Goal: Information Seeking & Learning: Learn about a topic

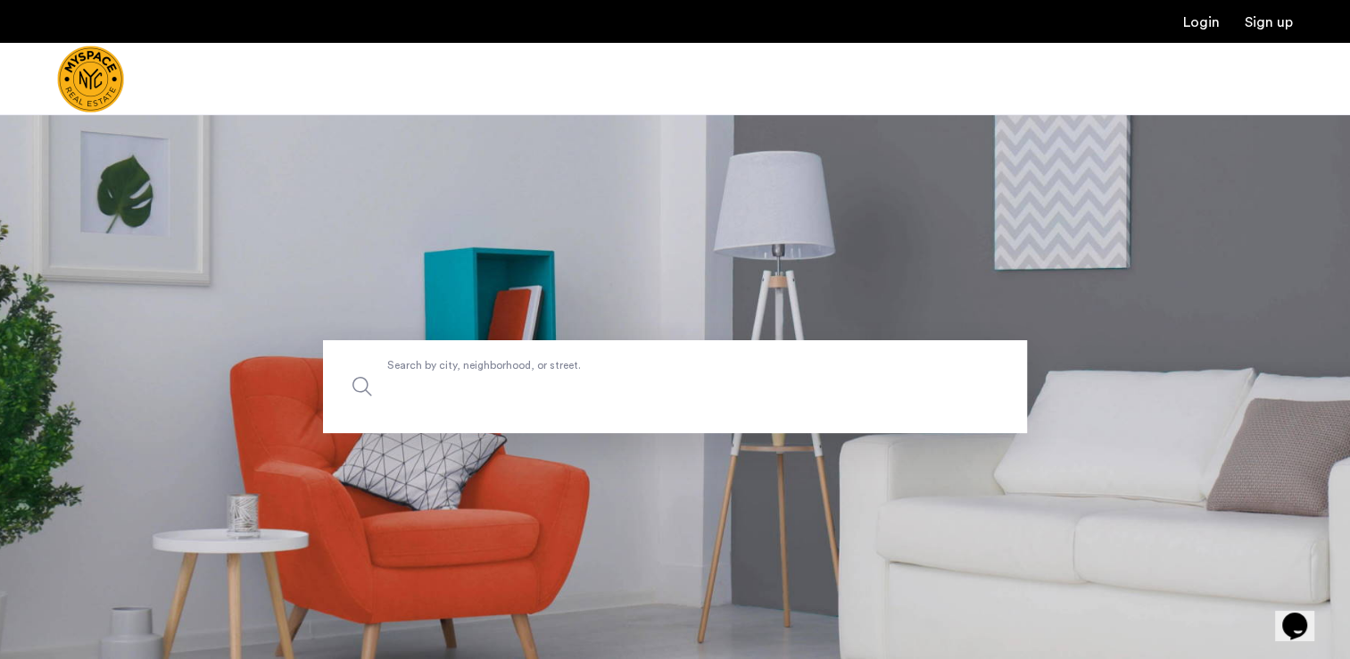
click at [436, 373] on label "Search by city, neighborhood, or street." at bounding box center [675, 386] width 704 height 93
click at [436, 373] on input "Search by city, neighborhood, or street." at bounding box center [675, 386] width 704 height 93
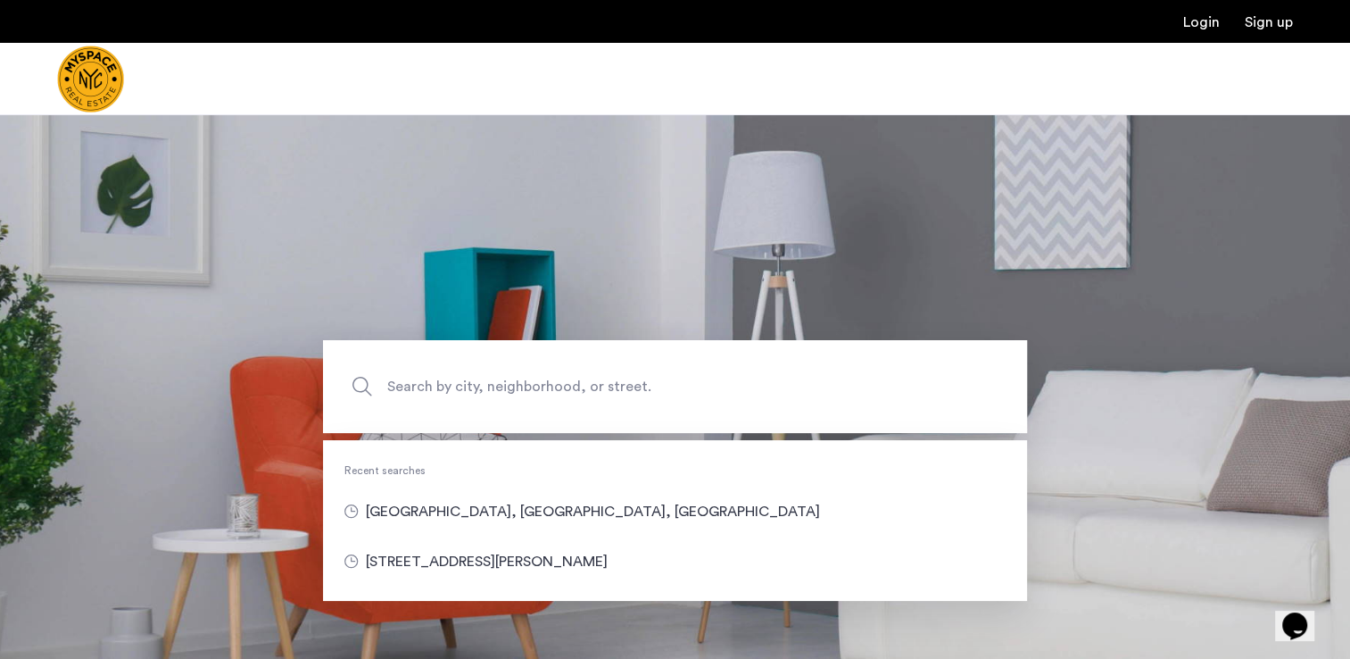
type input "**********"
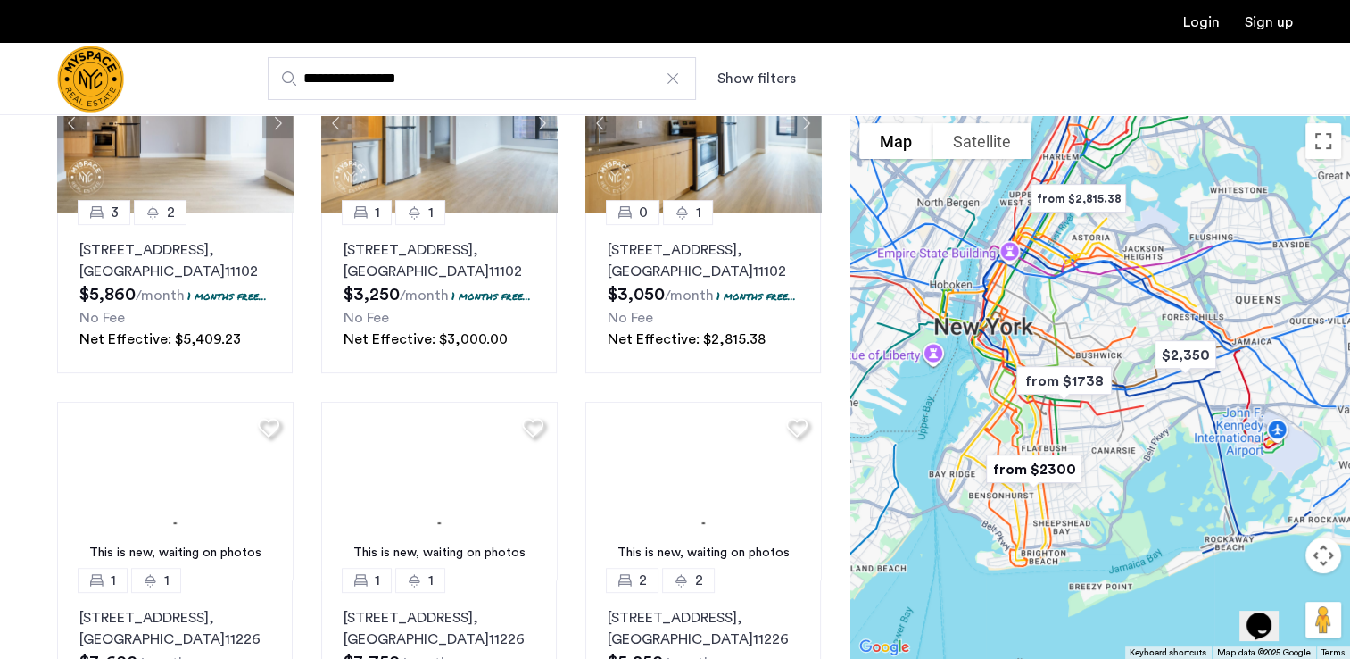
scroll to position [567, 0]
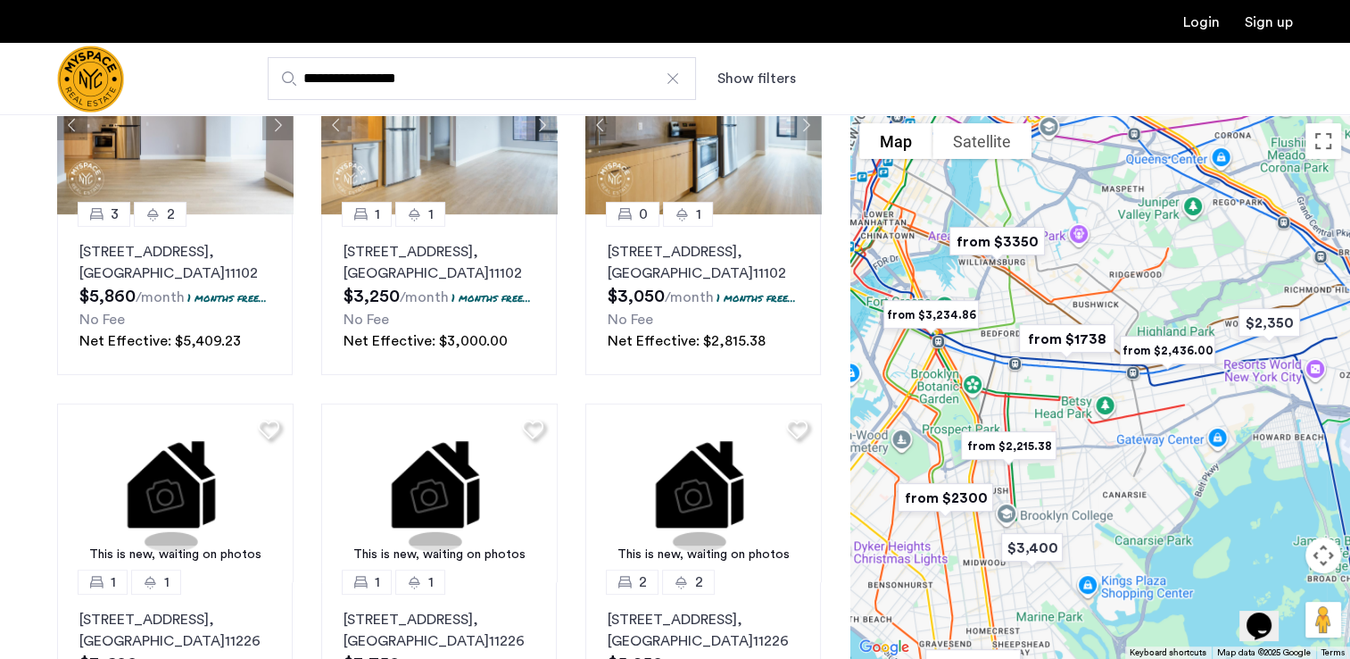
click at [1010, 237] on img "from $3350" at bounding box center [997, 241] width 124 height 54
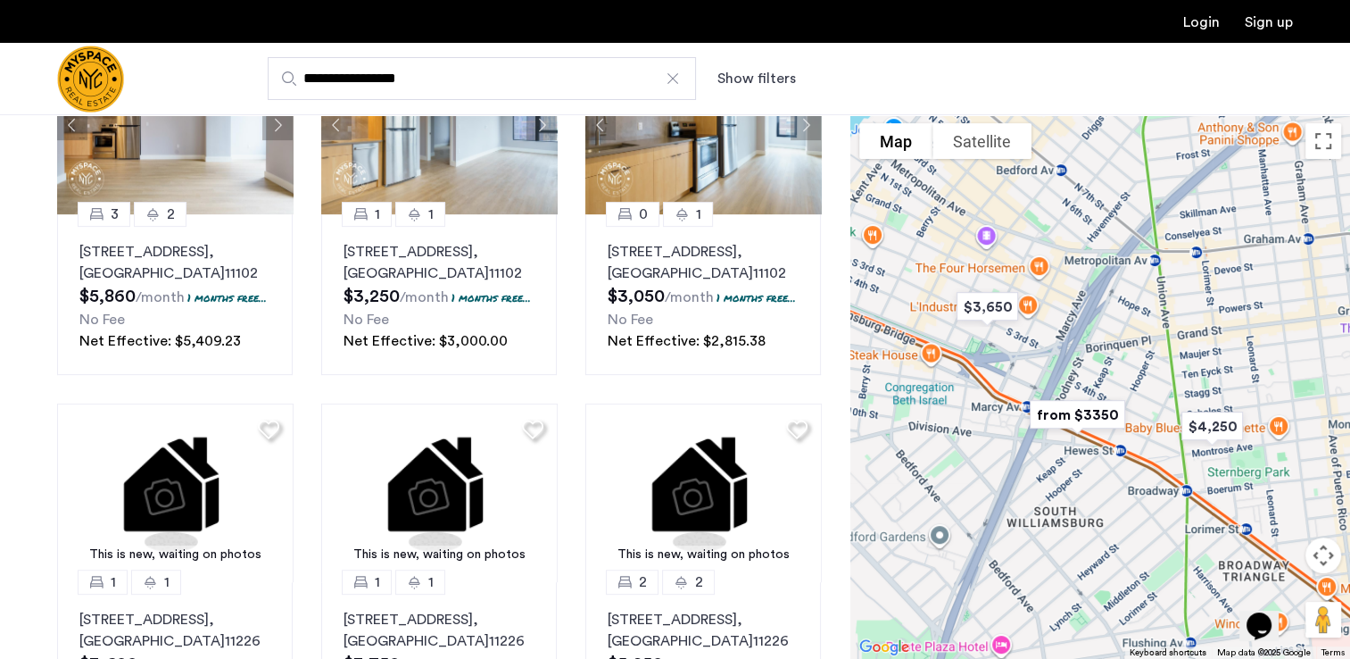
click at [1078, 409] on img "from $3350" at bounding box center [1077, 414] width 124 height 54
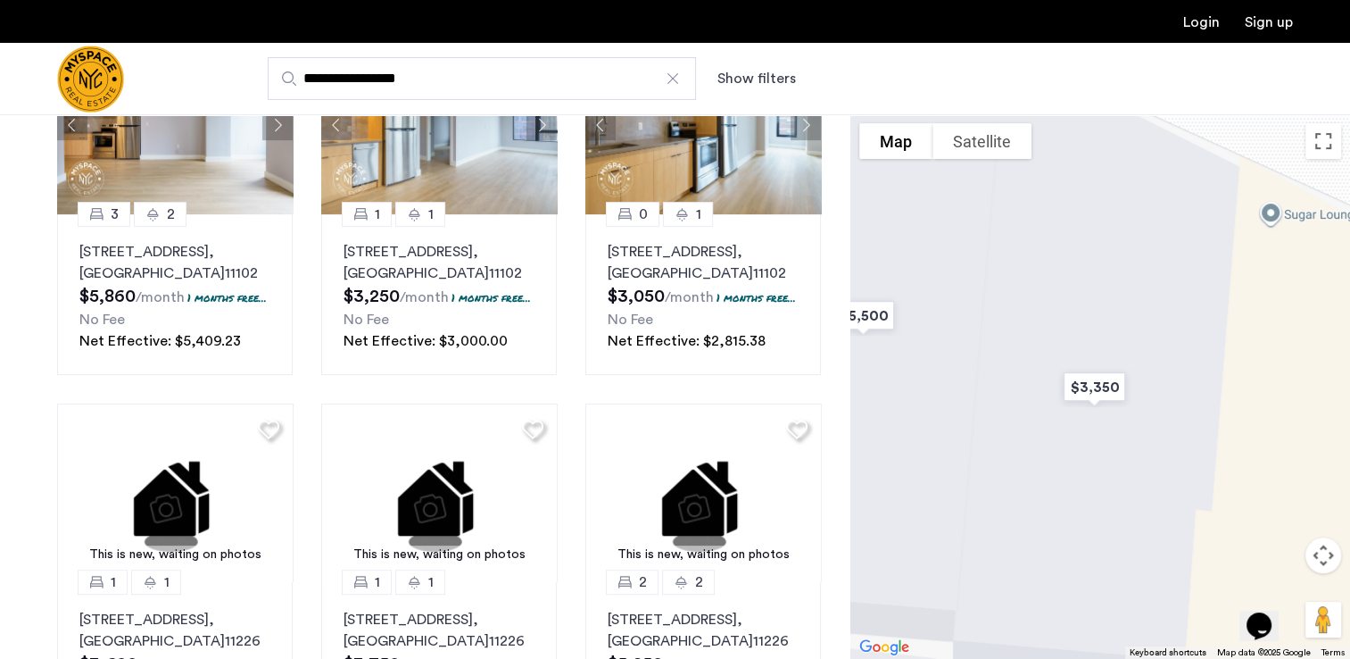
drag, startPoint x: 1193, startPoint y: 543, endPoint x: 1056, endPoint y: 526, distance: 137.7
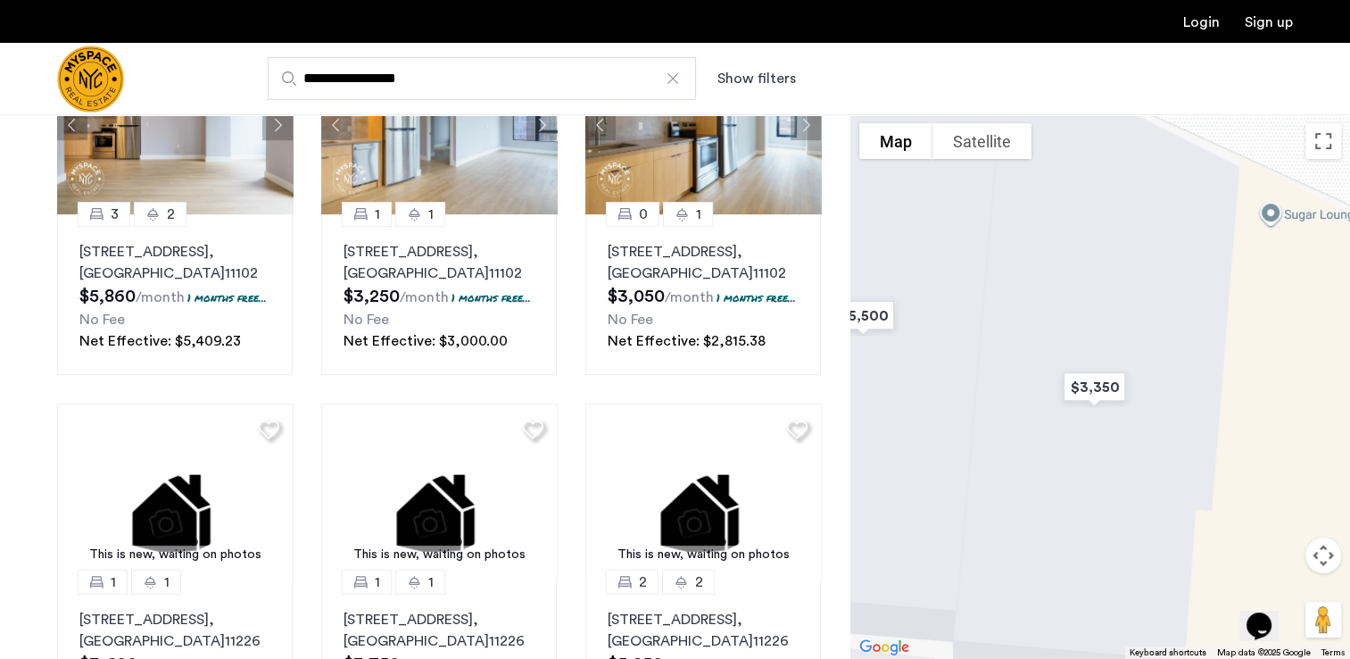
click at [1056, 526] on div "To navigate, press the arrow keys." at bounding box center [1100, 386] width 500 height 544
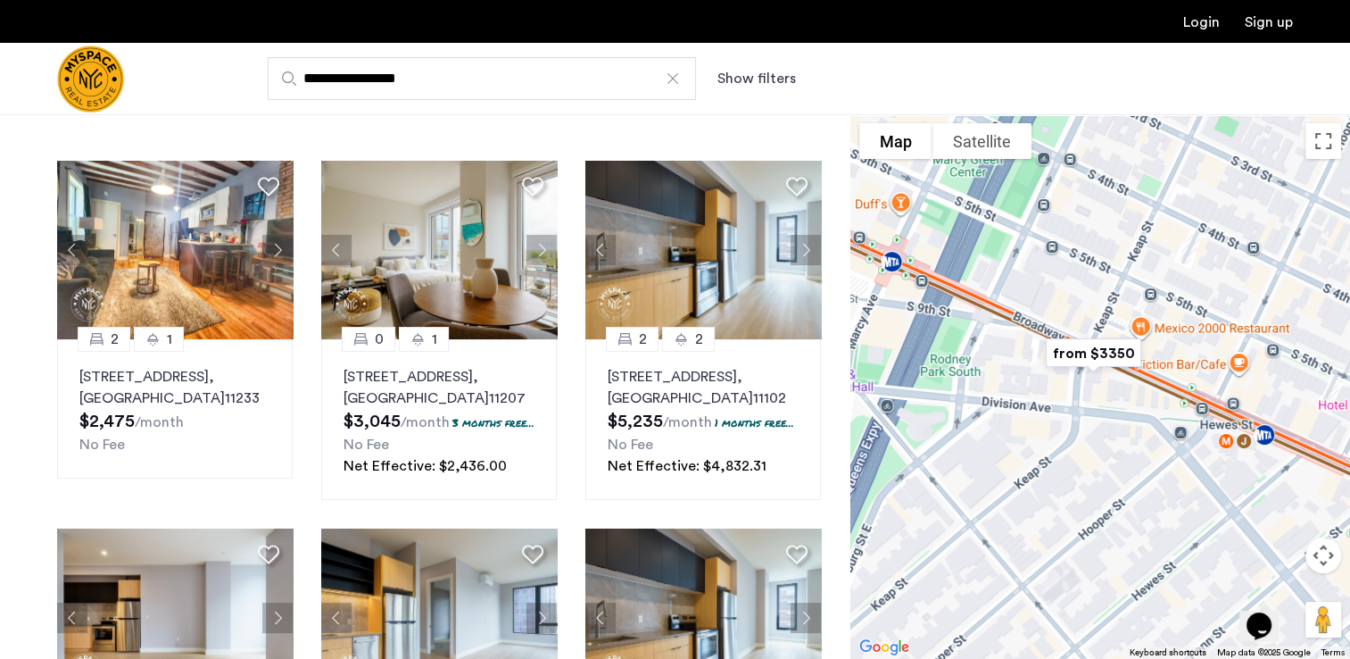
scroll to position [74, 0]
click at [442, 393] on p "2840 Atlantic Avenue, Unit 310, Brooklyn , NY 11207" at bounding box center [439, 388] width 191 height 43
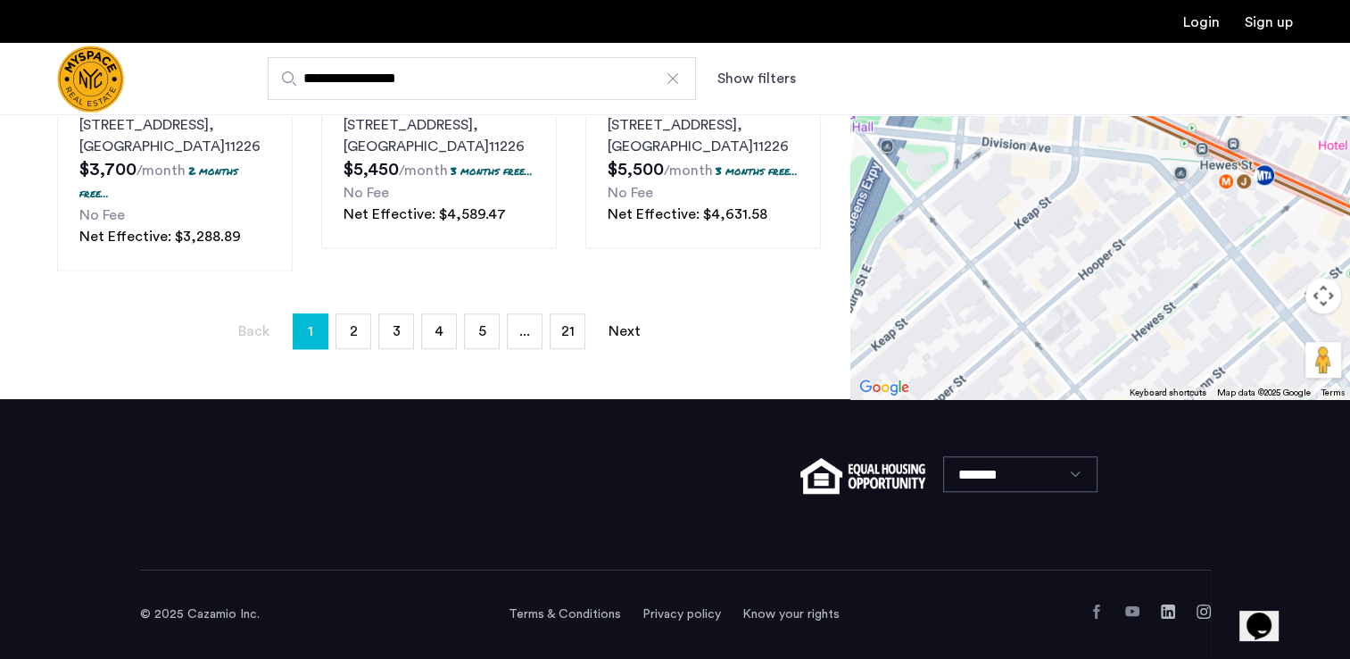
scroll to position [1491, 0]
click at [355, 323] on link "page 2" at bounding box center [353, 331] width 34 height 34
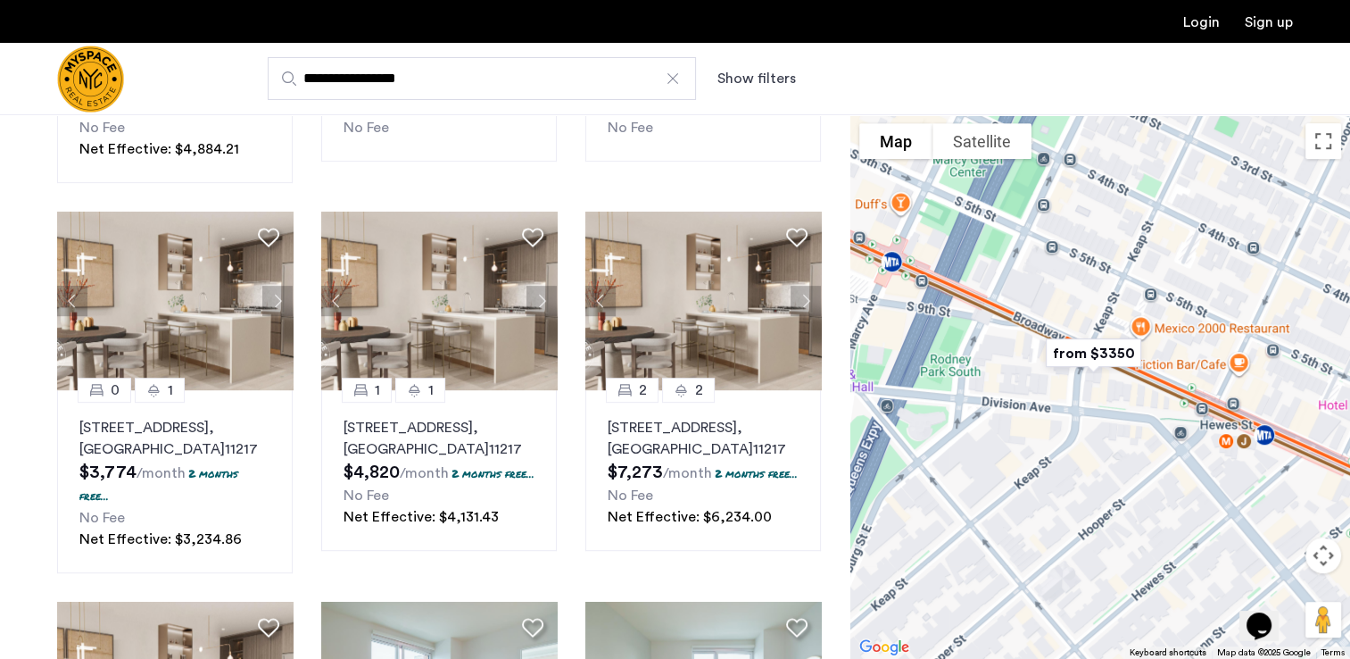
scroll to position [783, 0]
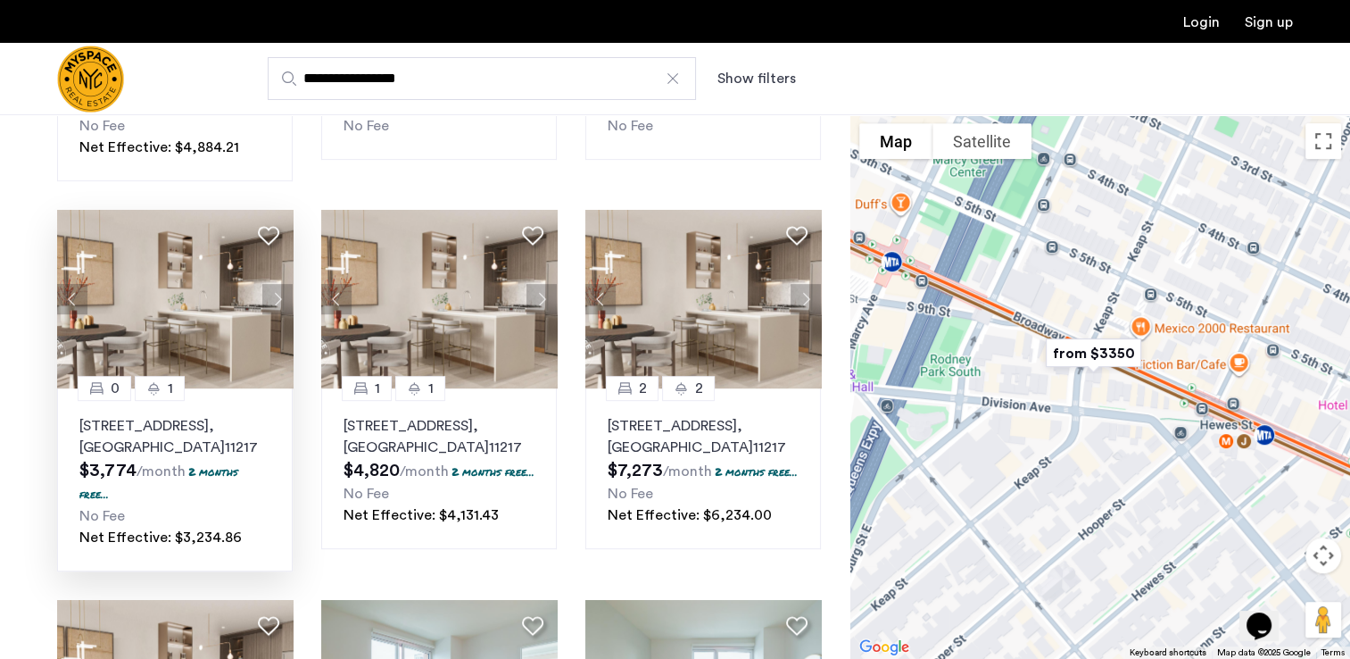
click at [207, 443] on p "20 Rockwell Place, Unit 1402, Brooklyn , NY 11217" at bounding box center [174, 436] width 191 height 43
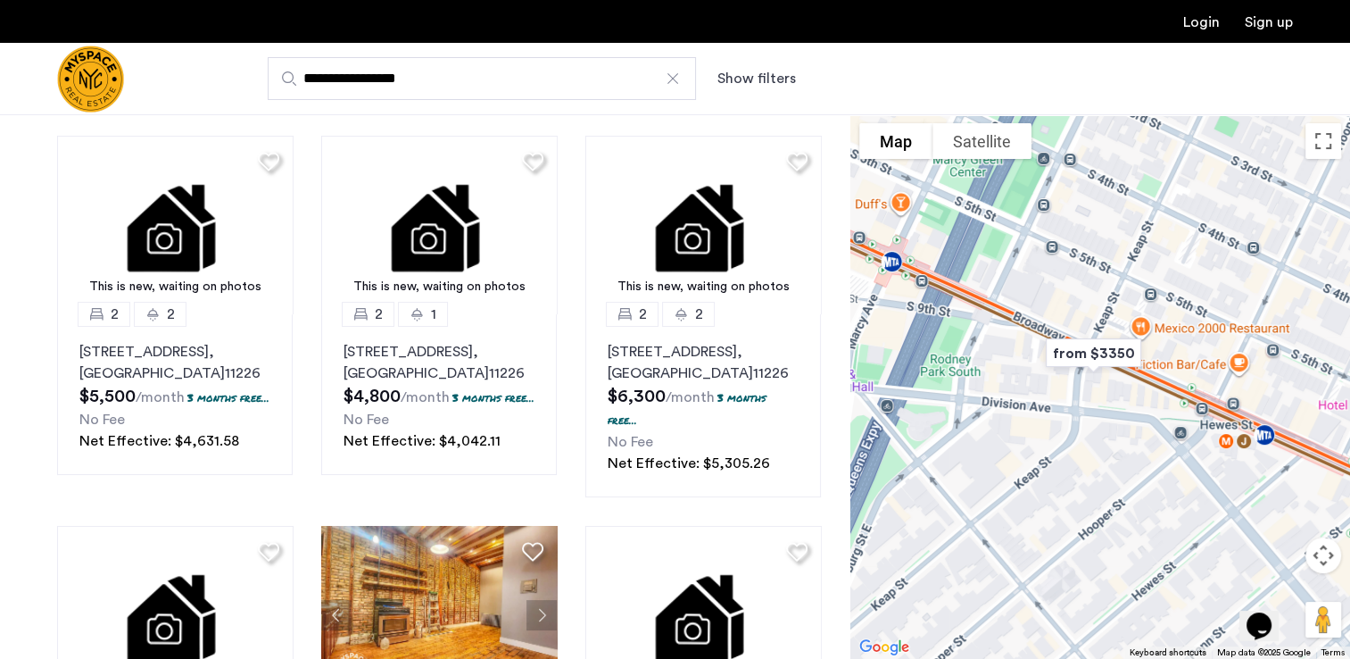
scroll to position [0, 0]
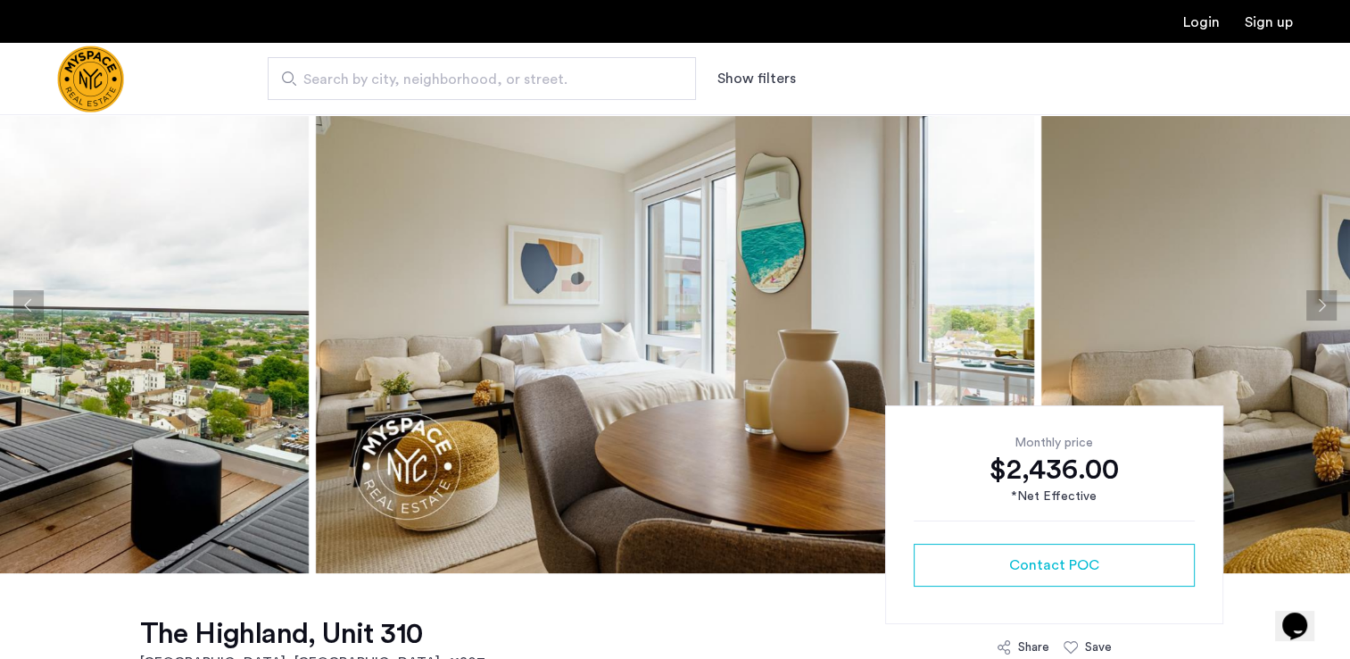
scroll to position [75, 0]
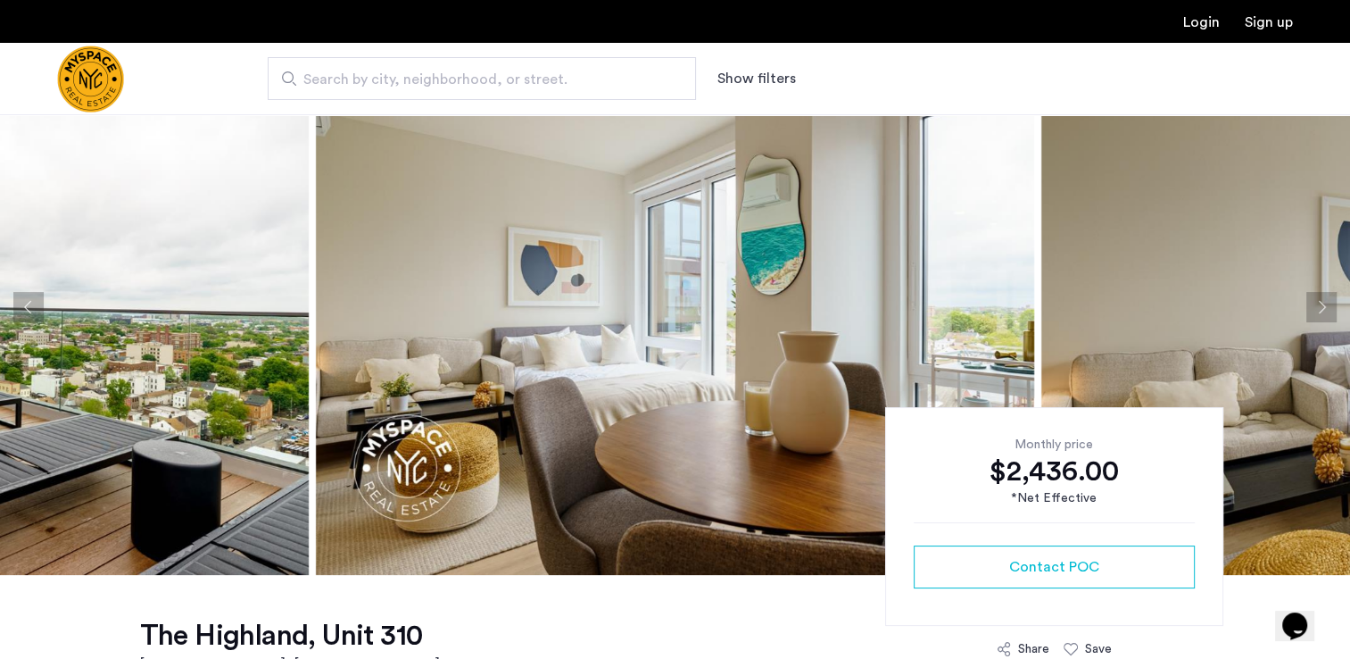
click at [1319, 298] on button "Next apartment" at bounding box center [1321, 307] width 30 height 30
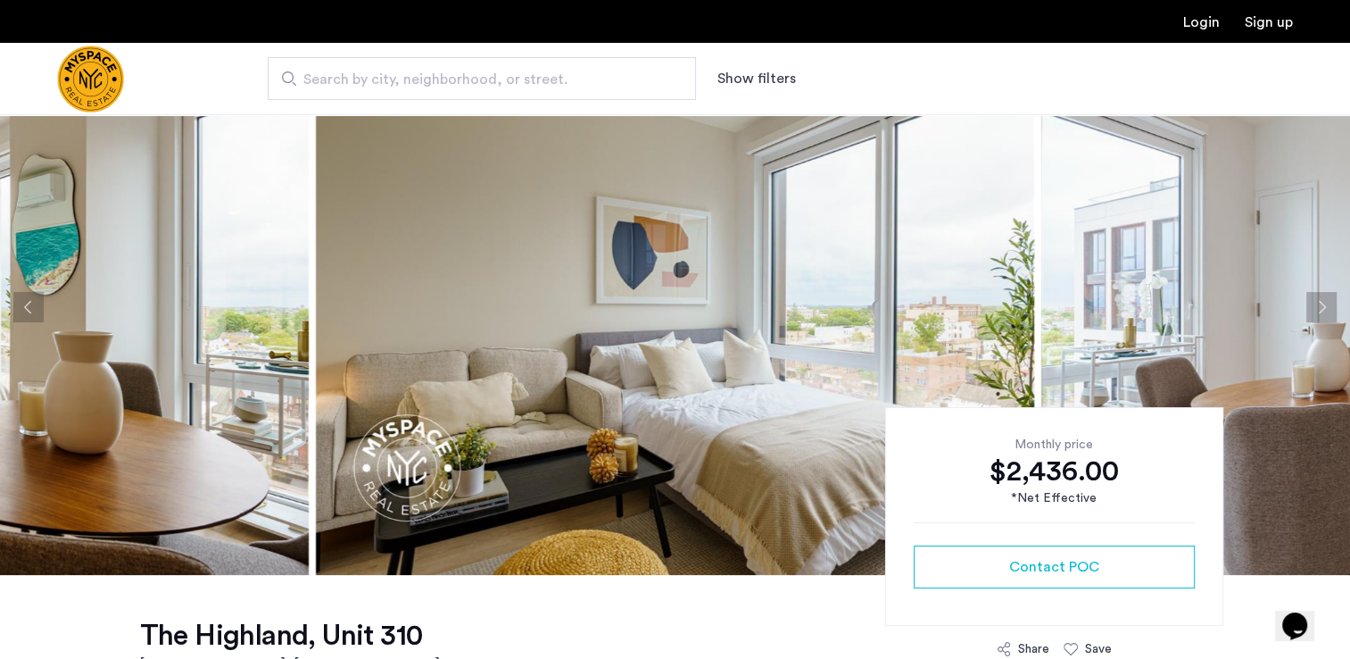
click at [1319, 298] on button "Next apartment" at bounding box center [1321, 307] width 30 height 30
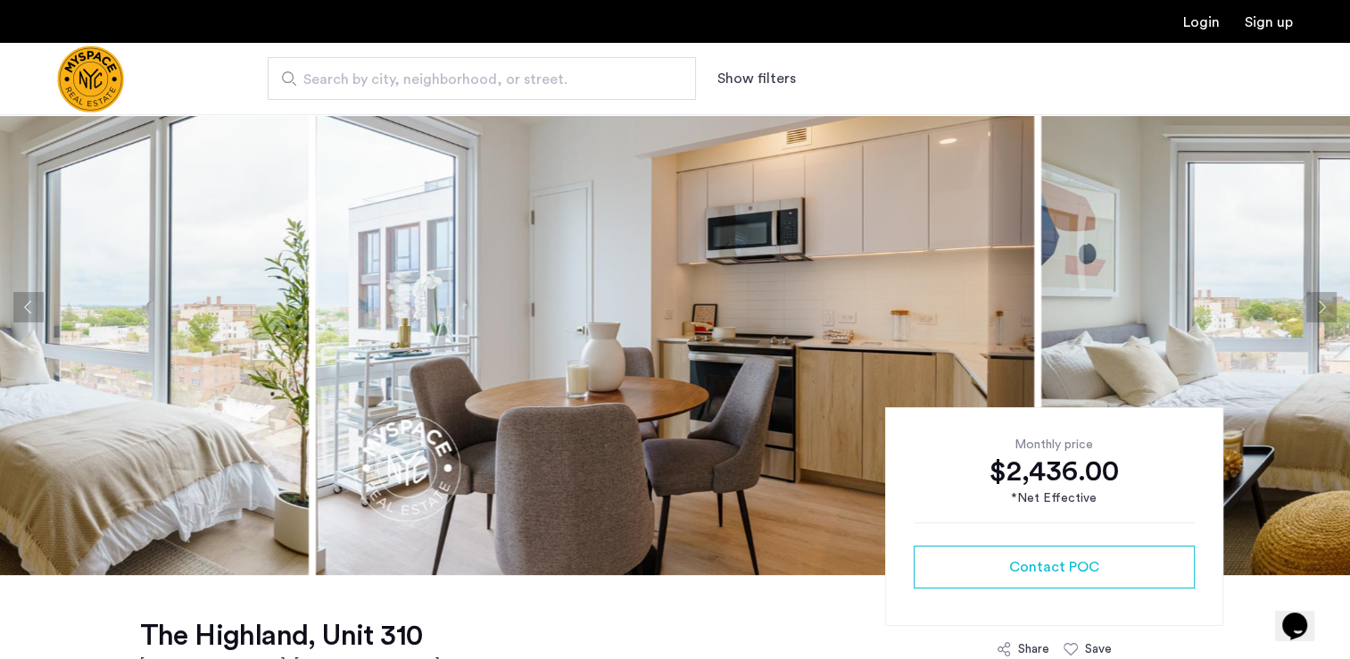
click at [1319, 298] on button "Next apartment" at bounding box center [1321, 307] width 30 height 30
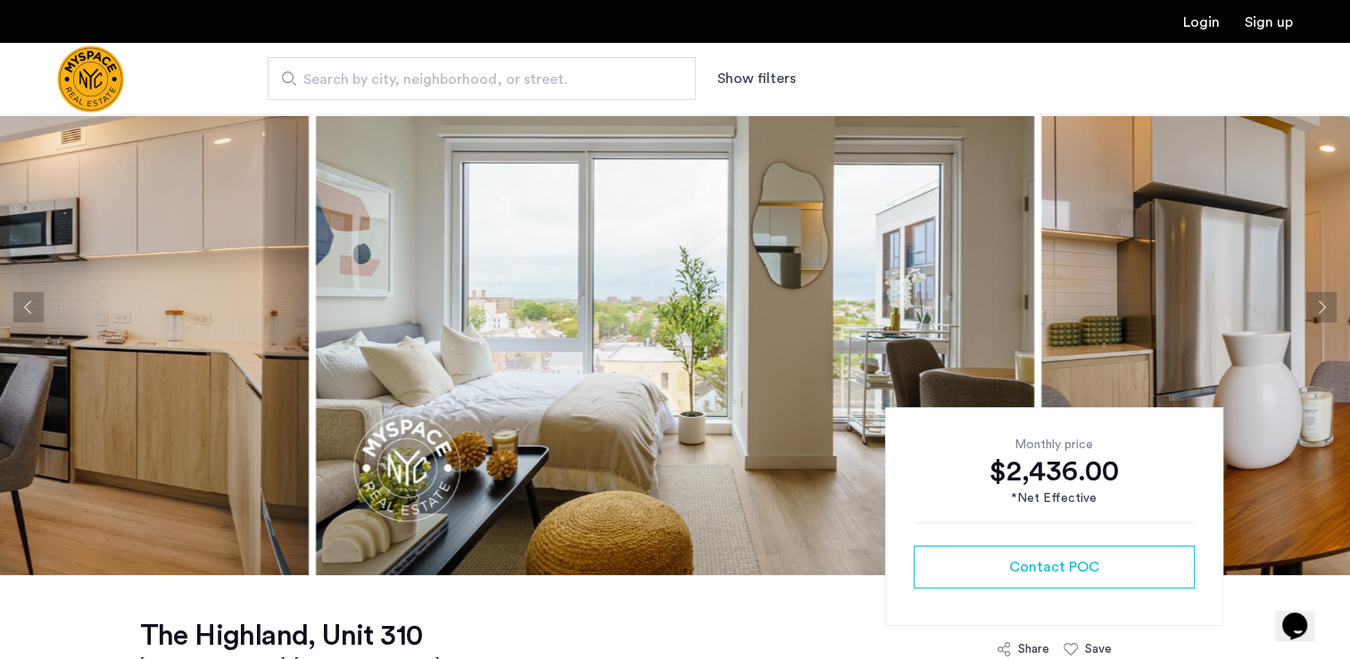
click at [1319, 298] on button "Next apartment" at bounding box center [1321, 307] width 30 height 30
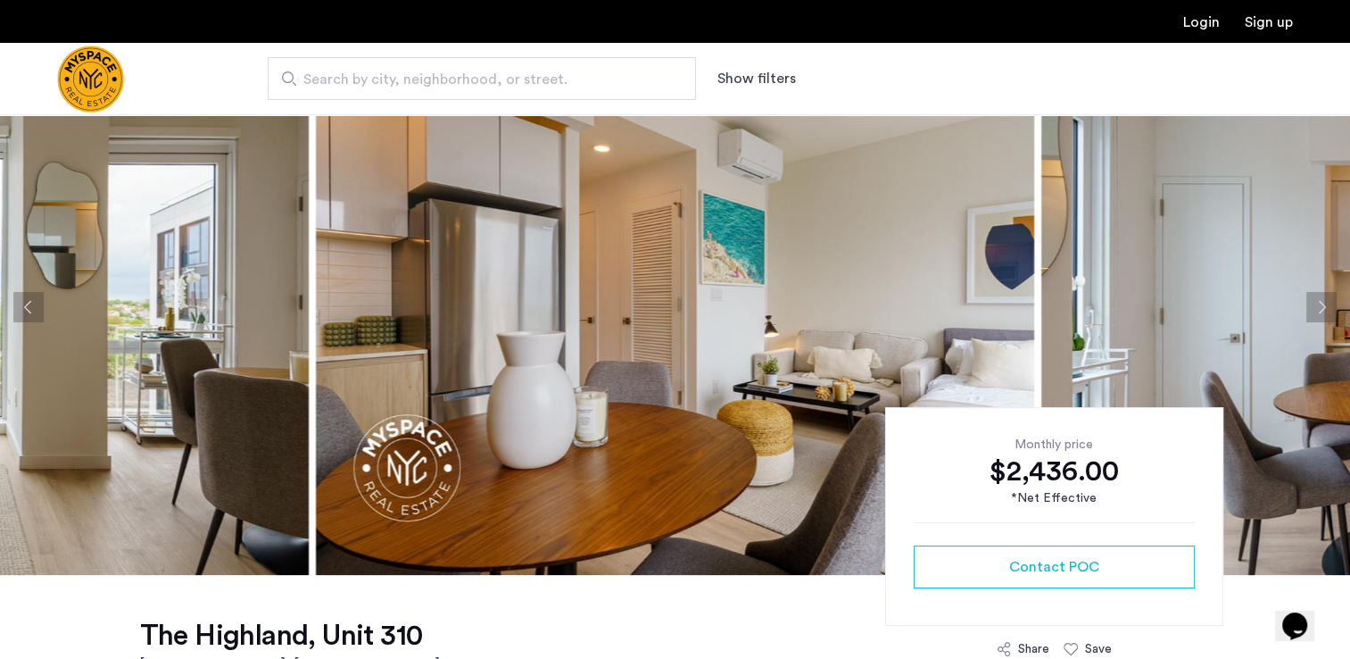
click at [1319, 298] on button "Next apartment" at bounding box center [1321, 307] width 30 height 30
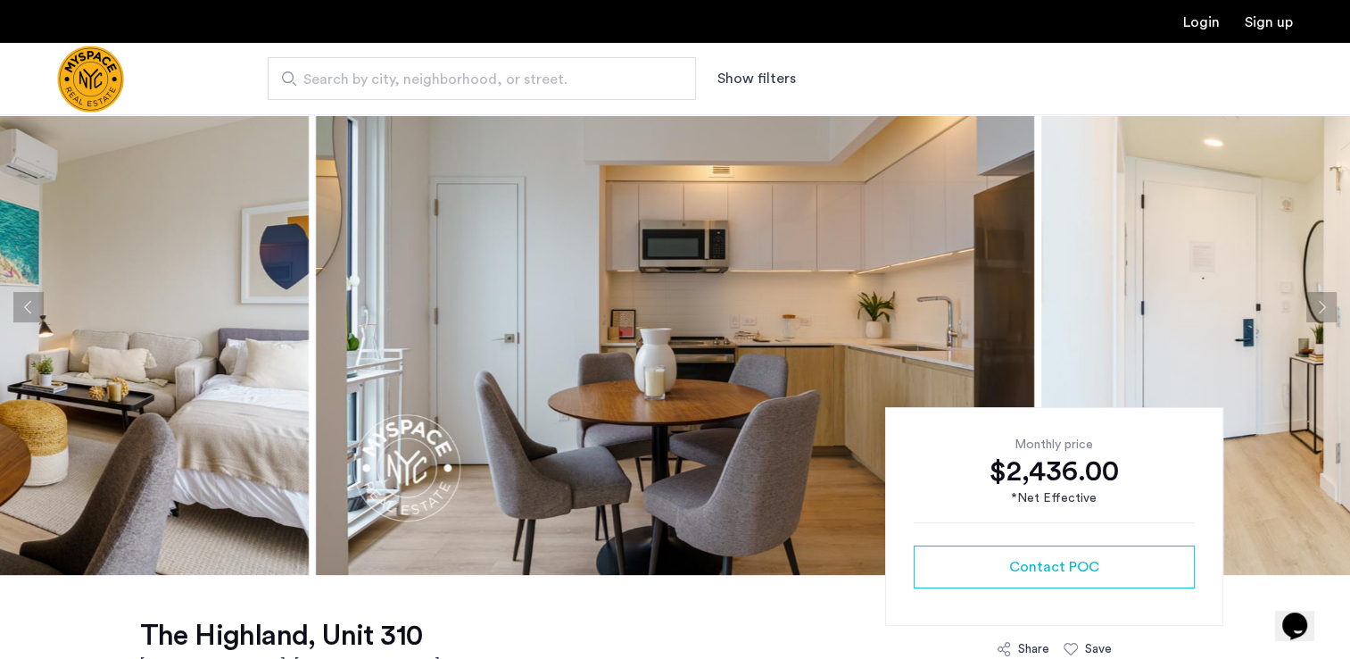
click at [1319, 298] on button "Next apartment" at bounding box center [1321, 307] width 30 height 30
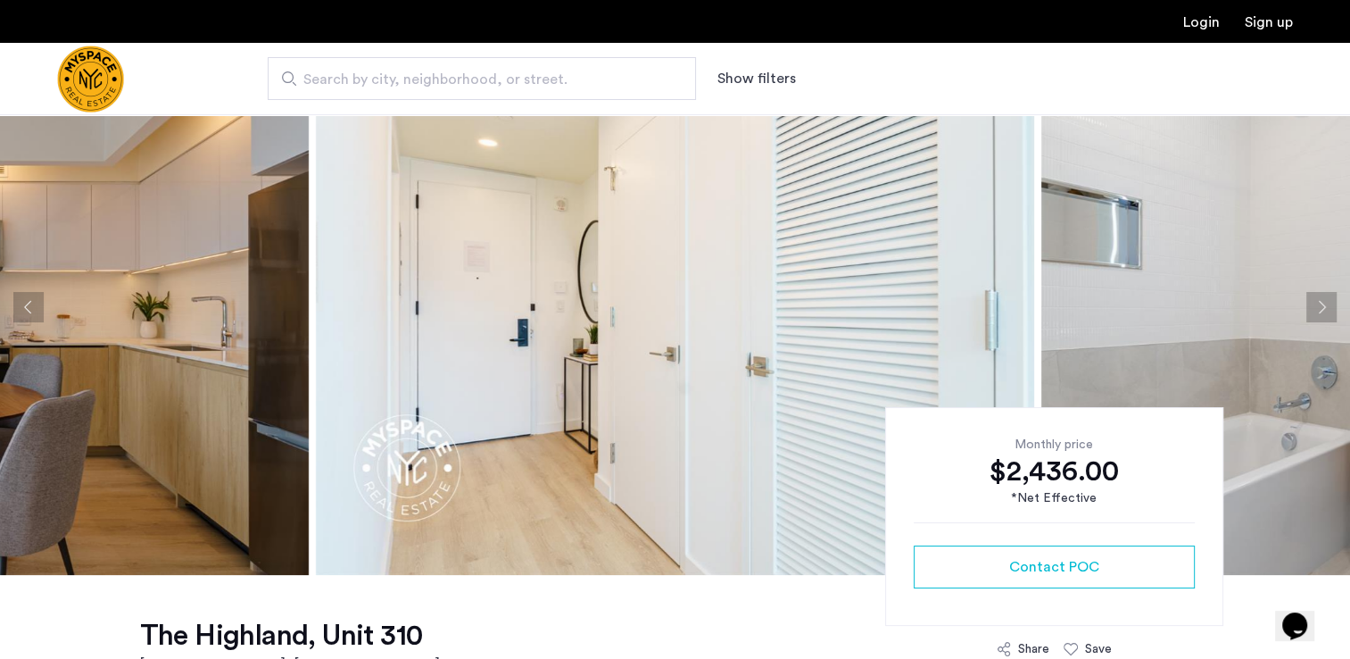
click at [1319, 298] on button "Next apartment" at bounding box center [1321, 307] width 30 height 30
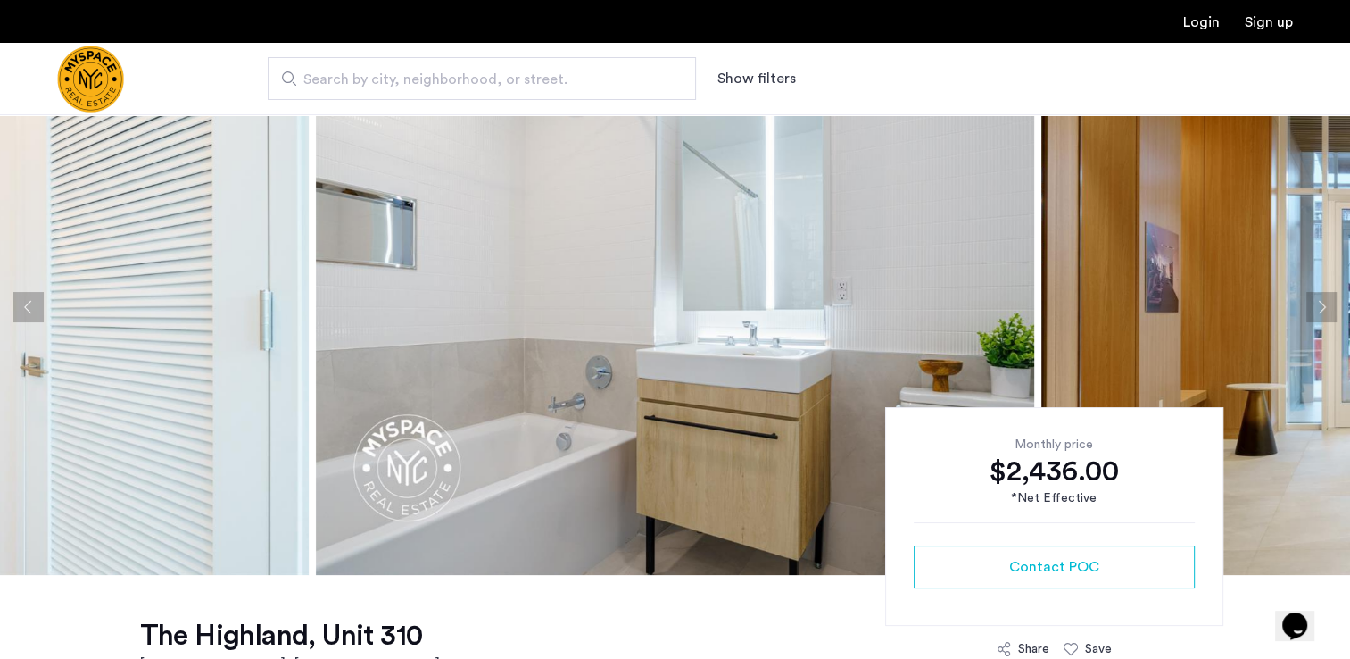
click at [1319, 298] on button "Next apartment" at bounding box center [1321, 307] width 30 height 30
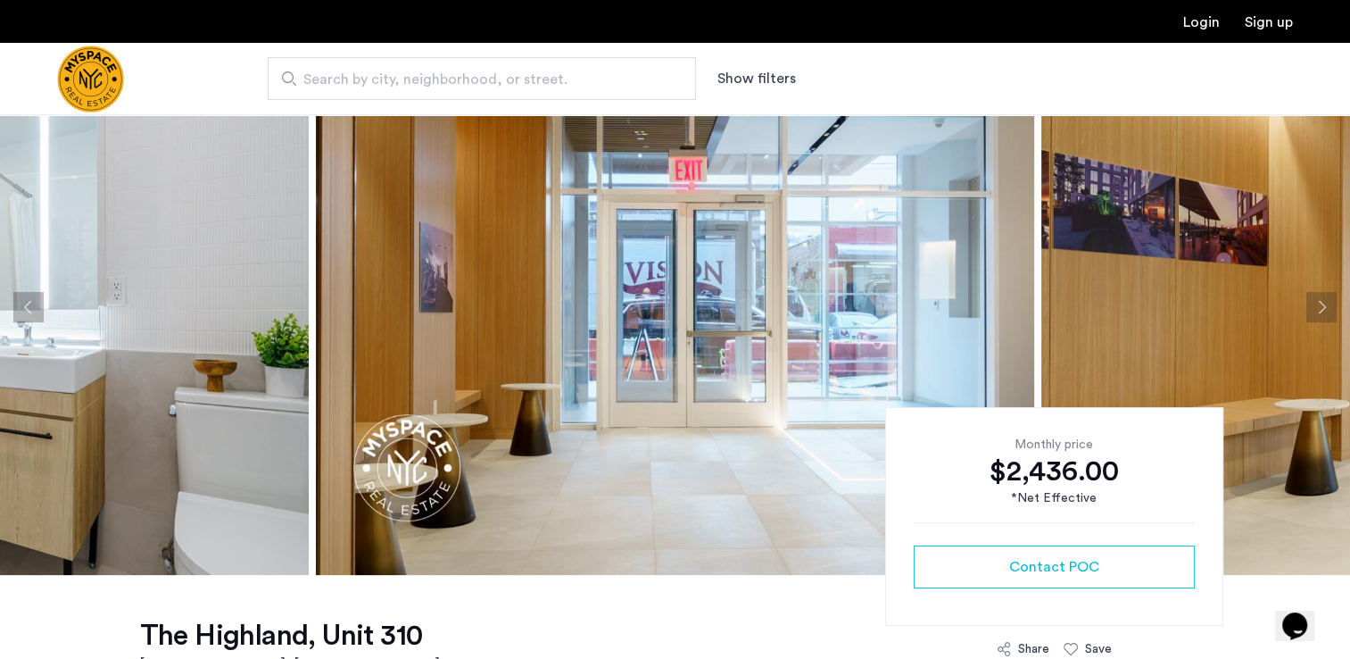
click at [1319, 298] on button "Next apartment" at bounding box center [1321, 307] width 30 height 30
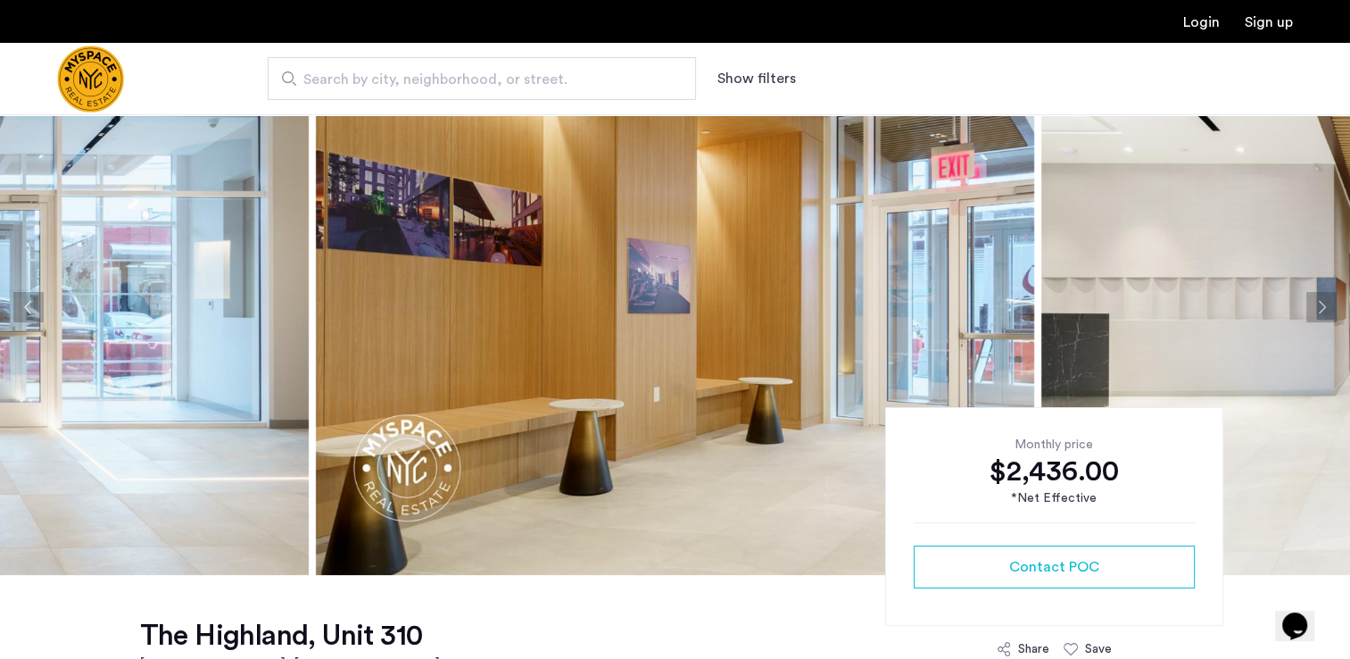
click at [1319, 298] on button "Next apartment" at bounding box center [1321, 307] width 30 height 30
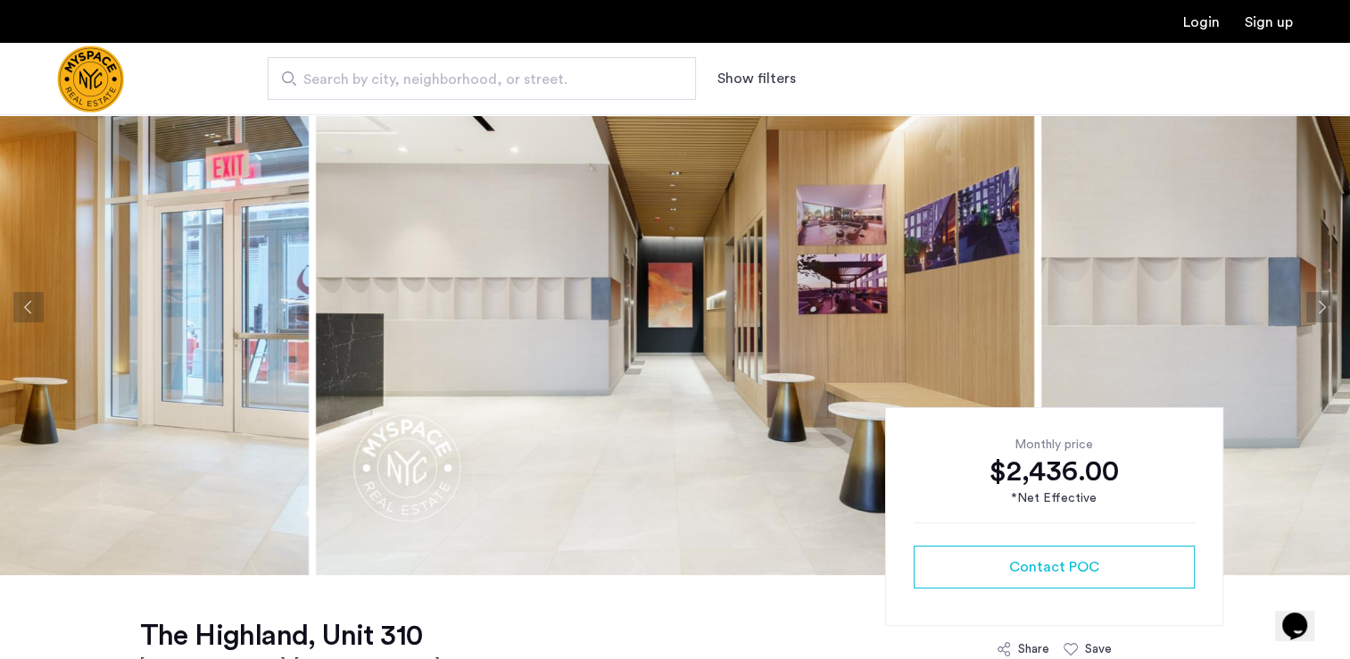
click at [1319, 298] on button "Next apartment" at bounding box center [1321, 307] width 30 height 30
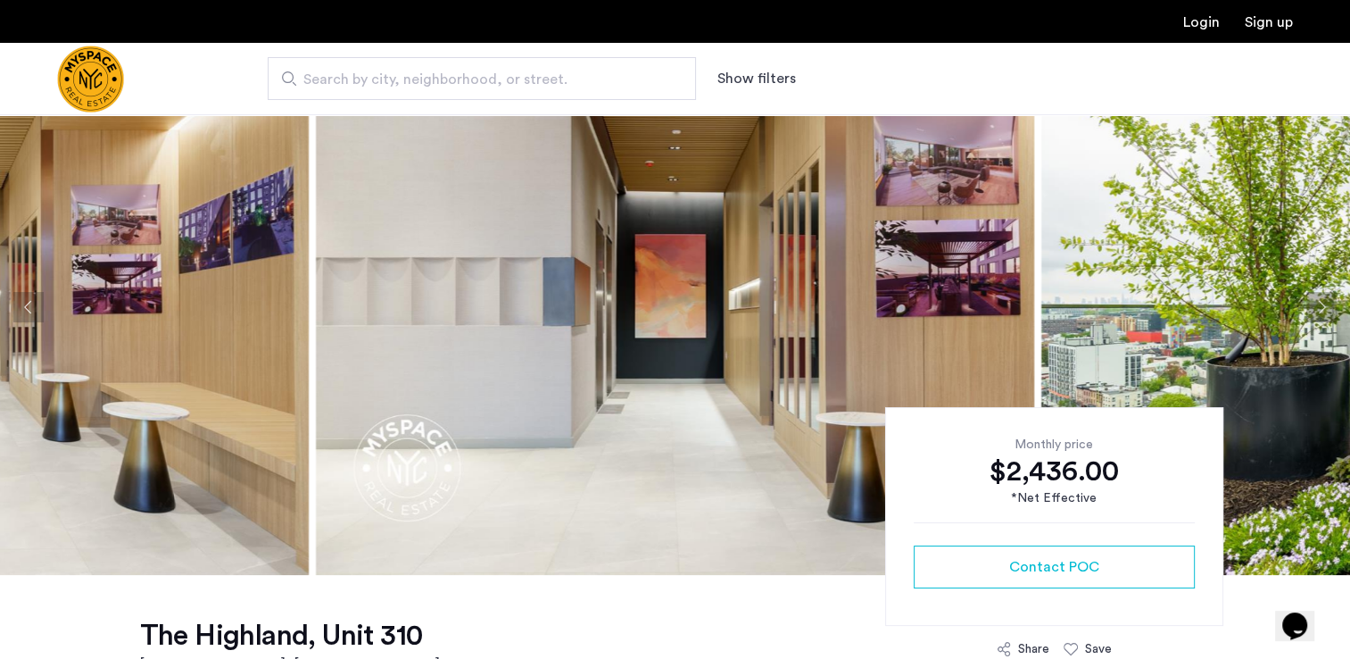
click at [1319, 298] on button "Next apartment" at bounding box center [1321, 307] width 30 height 30
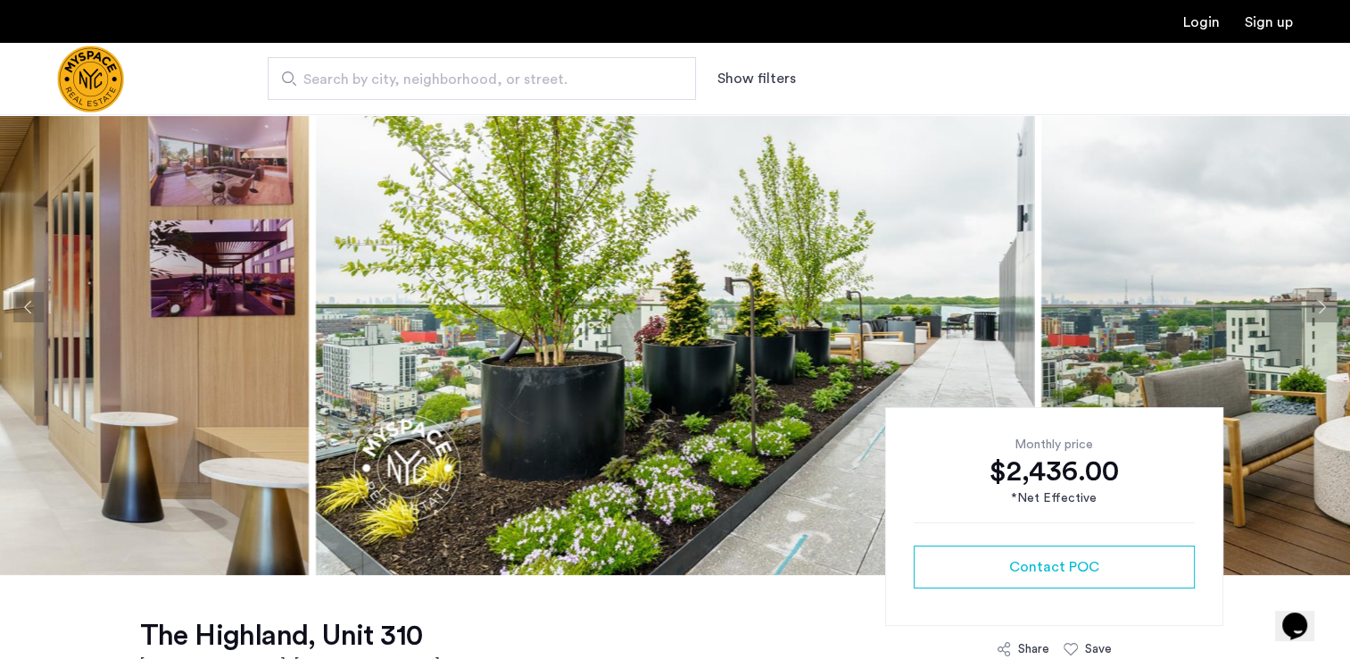
click at [1319, 298] on button "Next apartment" at bounding box center [1321, 307] width 30 height 30
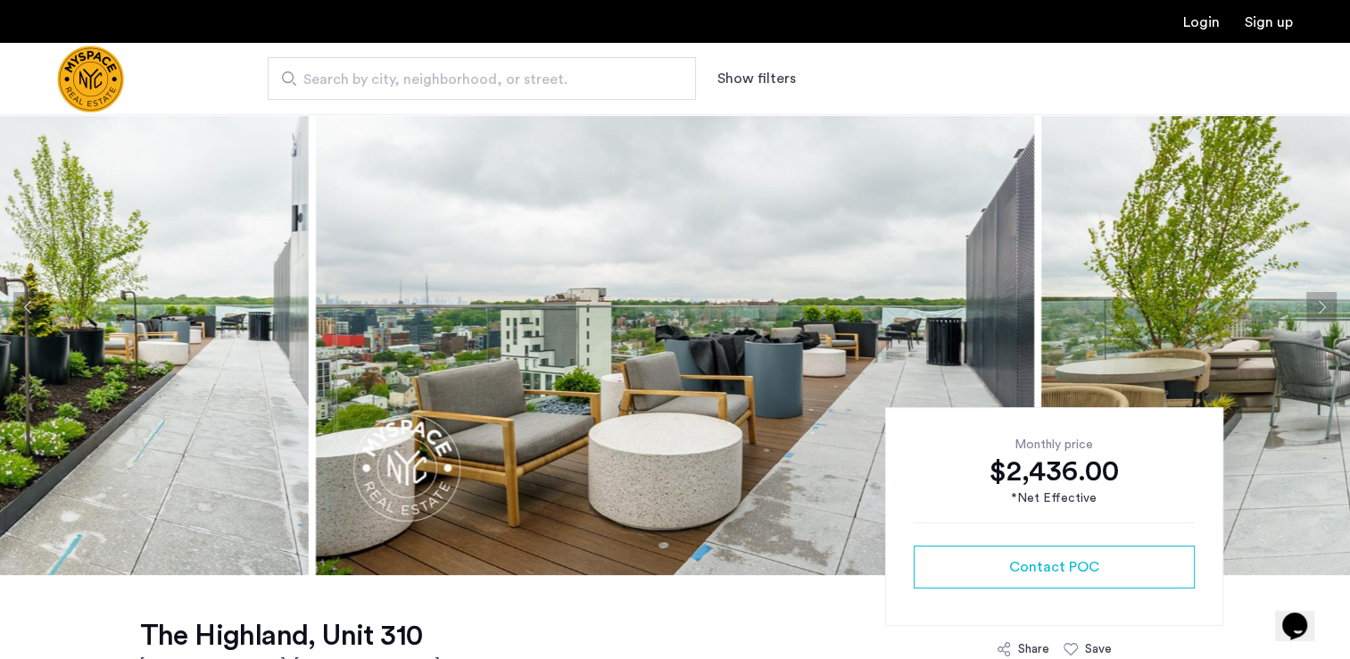
click at [1319, 298] on button "Next apartment" at bounding box center [1321, 307] width 30 height 30
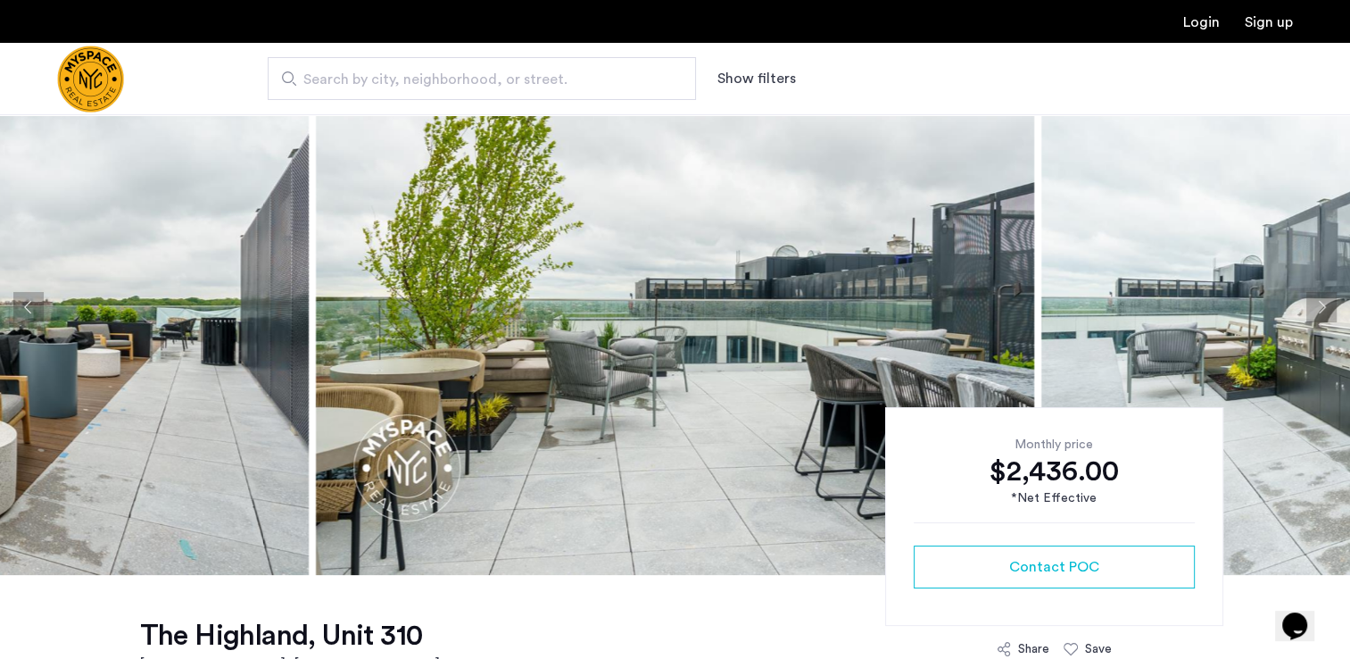
click at [1319, 298] on button "Next apartment" at bounding box center [1321, 307] width 30 height 30
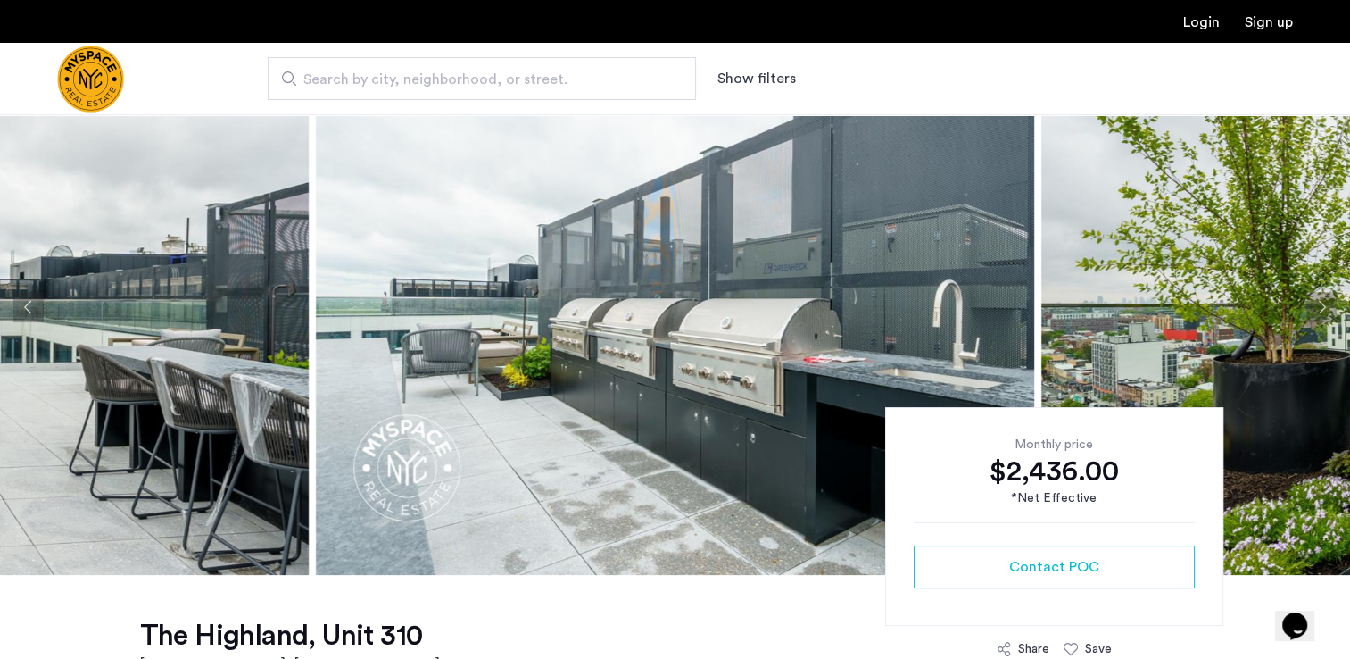
click at [1319, 298] on button "Next apartment" at bounding box center [1321, 307] width 30 height 30
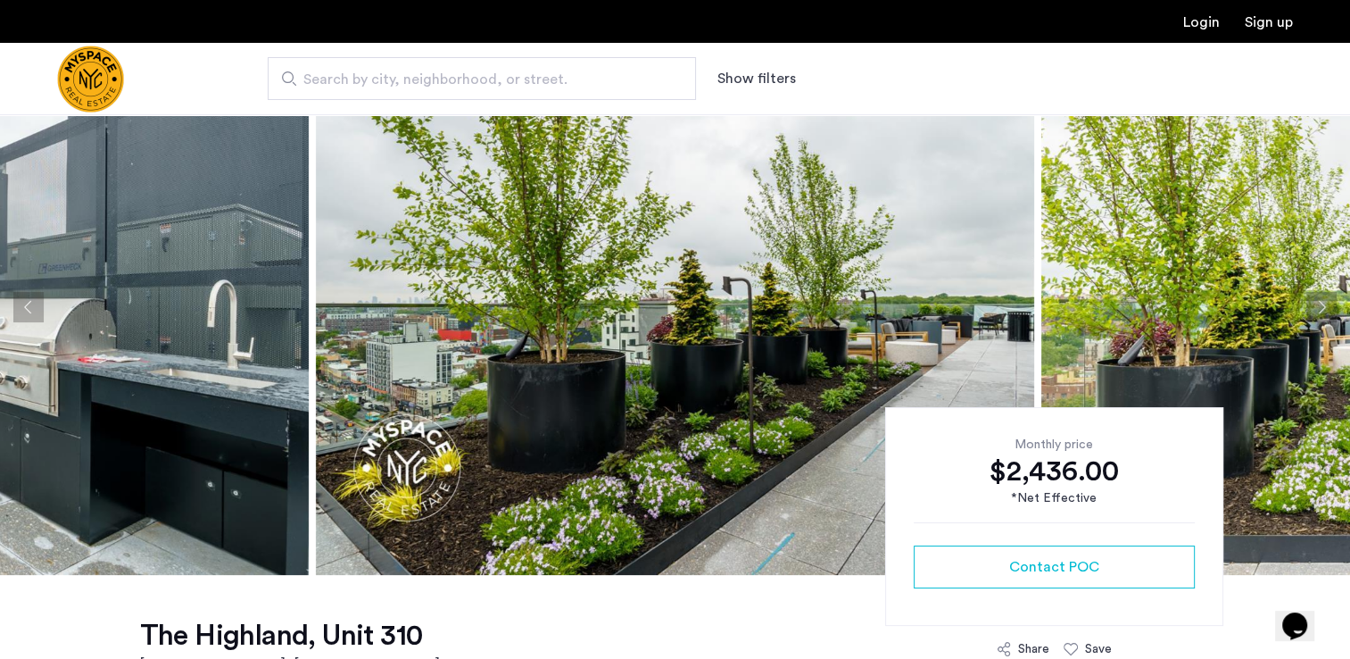
click at [1319, 298] on button "Next apartment" at bounding box center [1321, 307] width 30 height 30
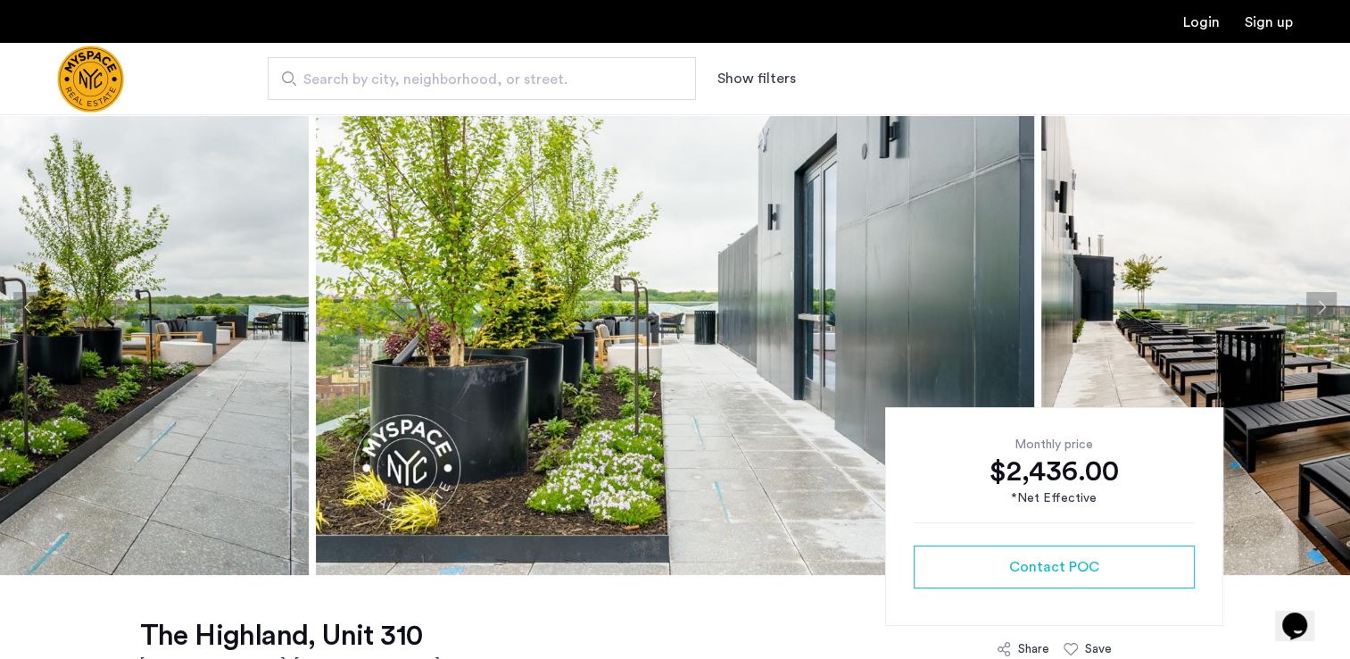
click at [1319, 298] on button "Next apartment" at bounding box center [1321, 307] width 30 height 30
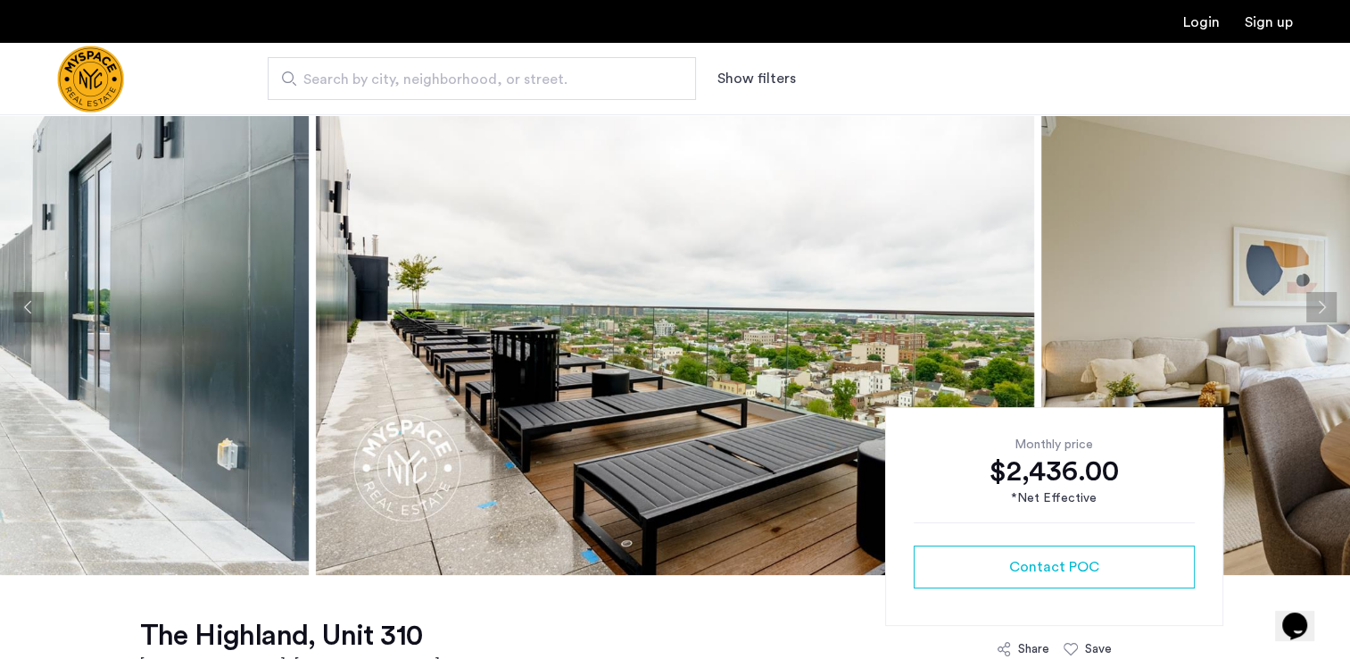
click at [1319, 298] on button "Next apartment" at bounding box center [1321, 307] width 30 height 30
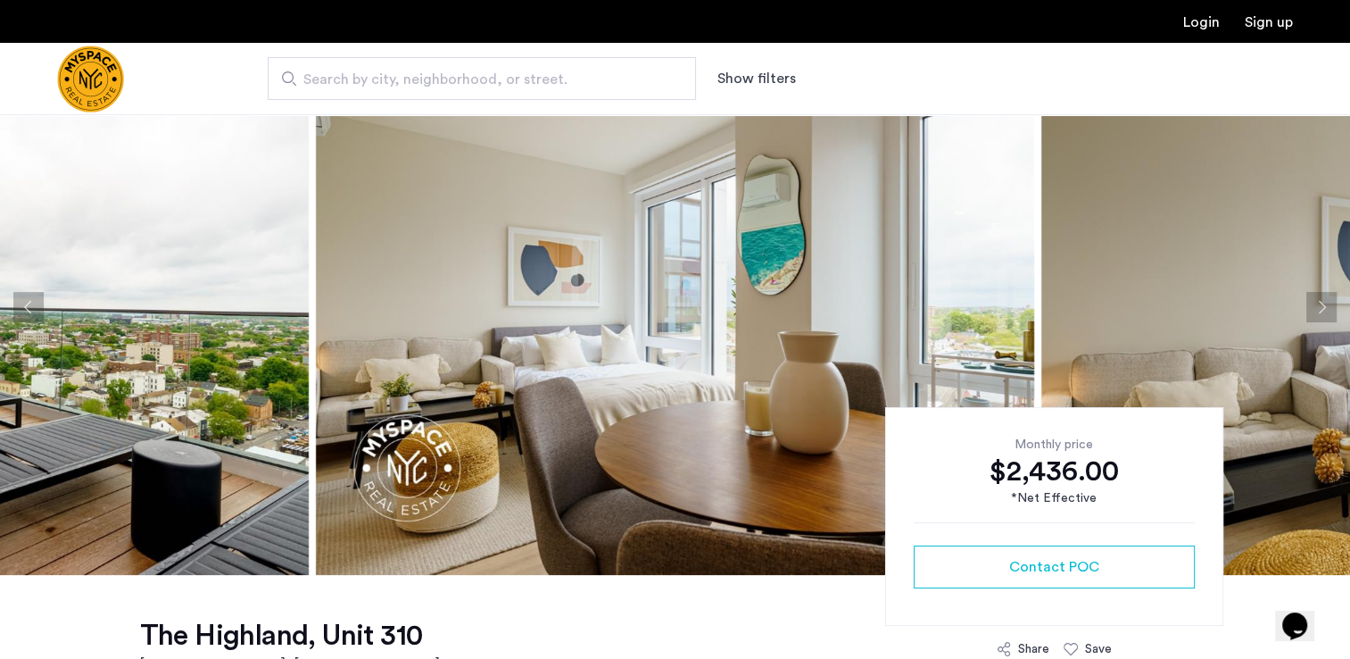
click at [1319, 298] on button "Next apartment" at bounding box center [1321, 307] width 30 height 30
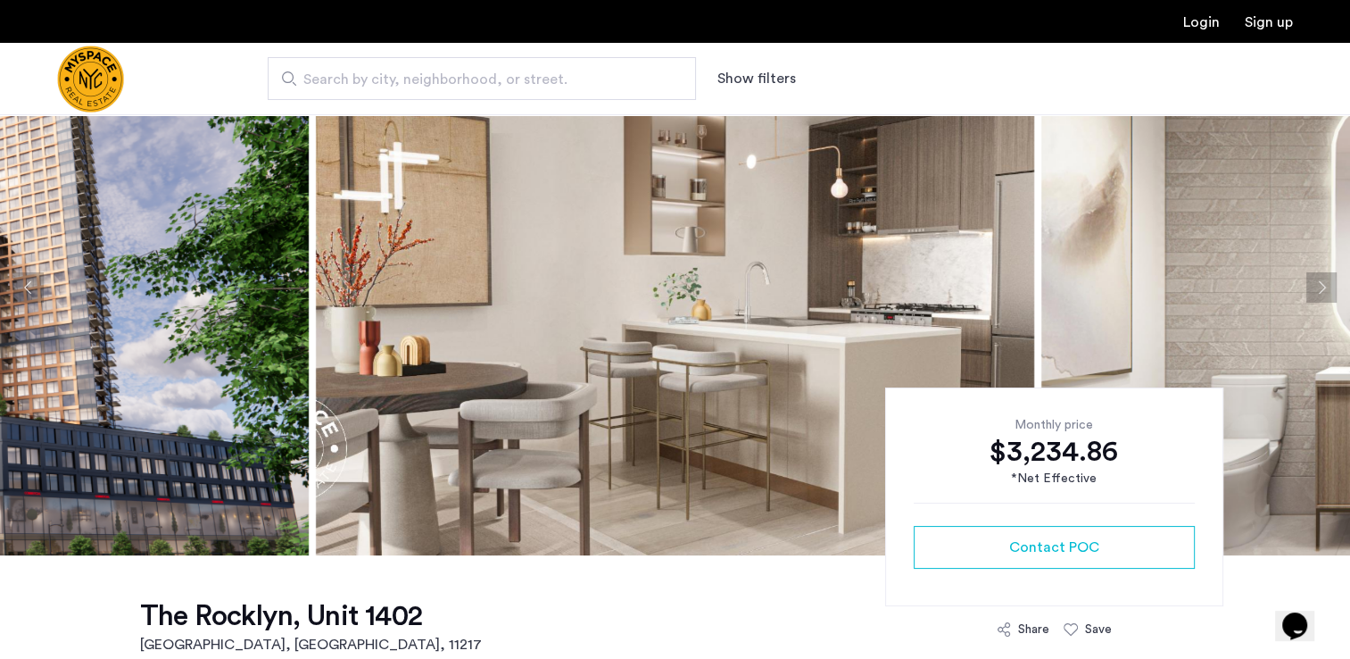
scroll to position [95, 0]
click at [1321, 279] on button "Next apartment" at bounding box center [1321, 286] width 30 height 30
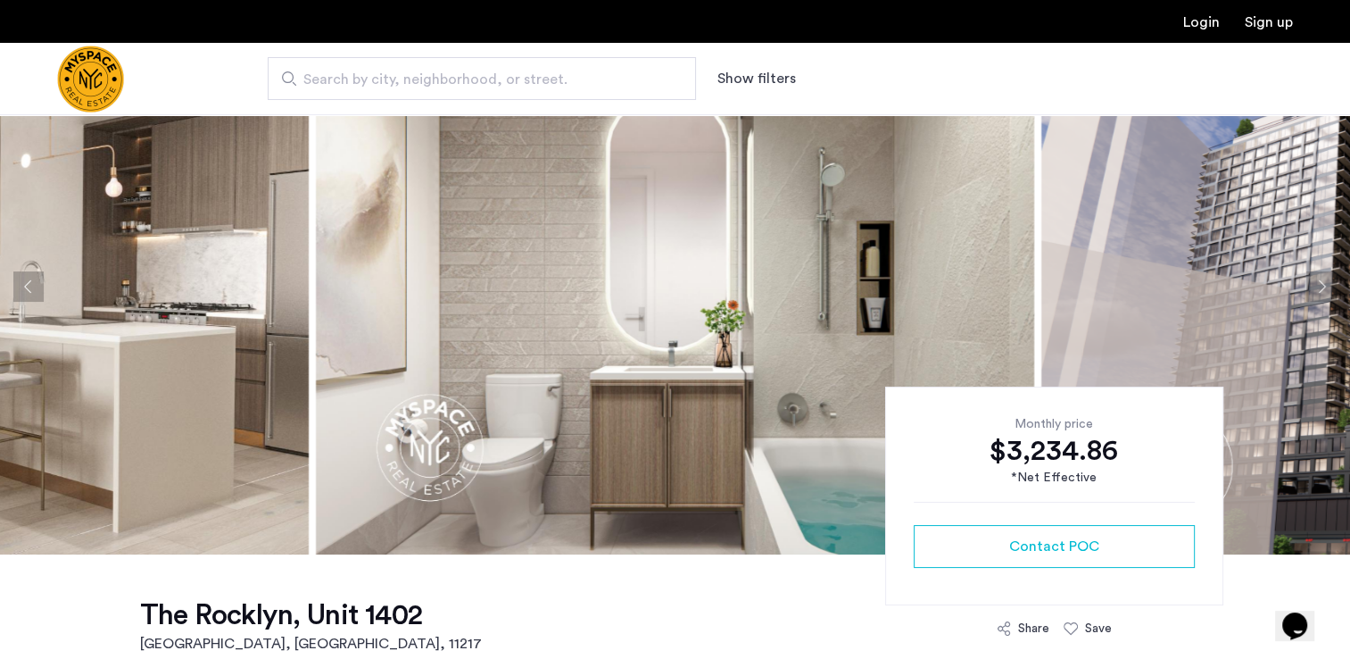
click at [1321, 279] on button "Next apartment" at bounding box center [1321, 286] width 30 height 30
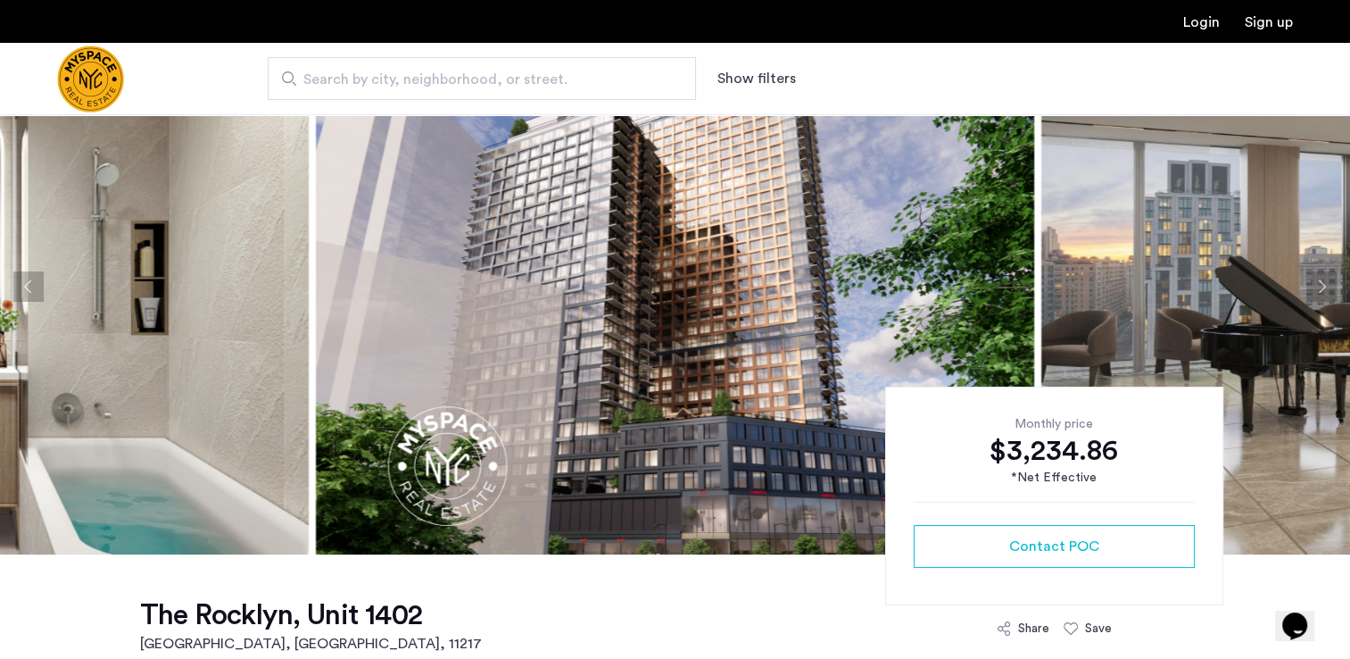
click at [1321, 279] on button "Next apartment" at bounding box center [1321, 286] width 30 height 30
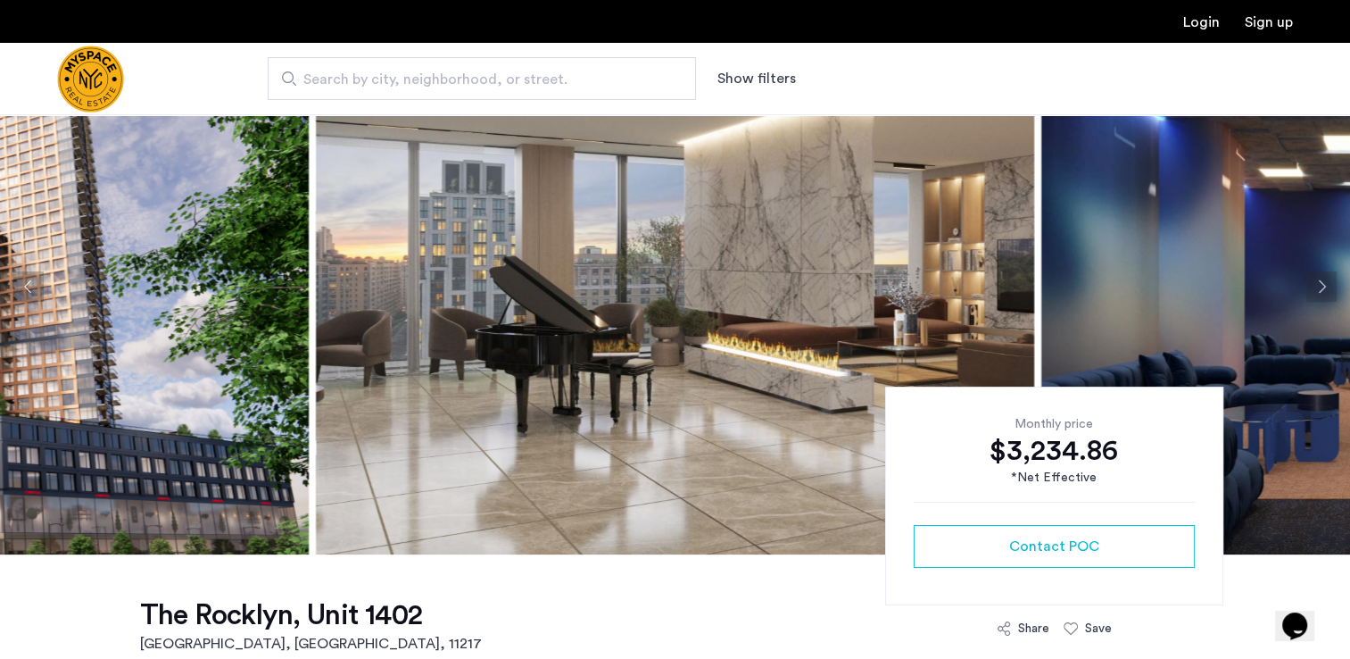
click at [1321, 279] on button "Next apartment" at bounding box center [1321, 286] width 30 height 30
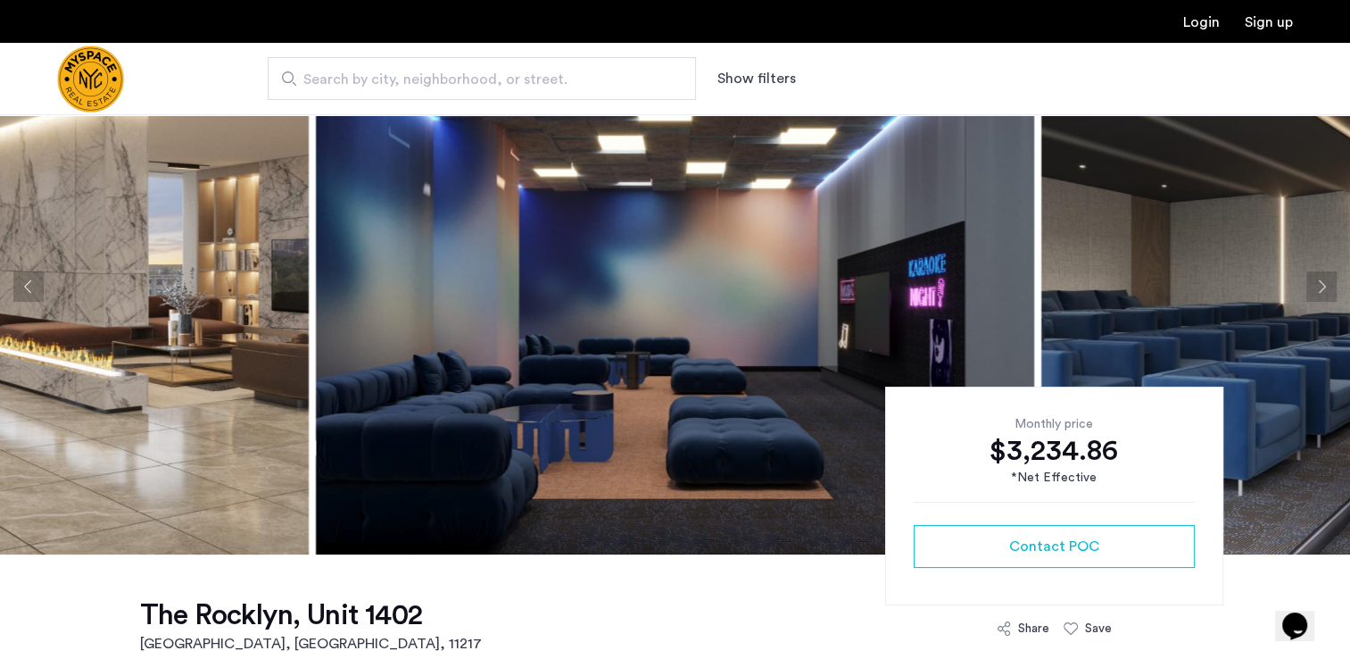
click at [1321, 279] on button "Next apartment" at bounding box center [1321, 286] width 30 height 30
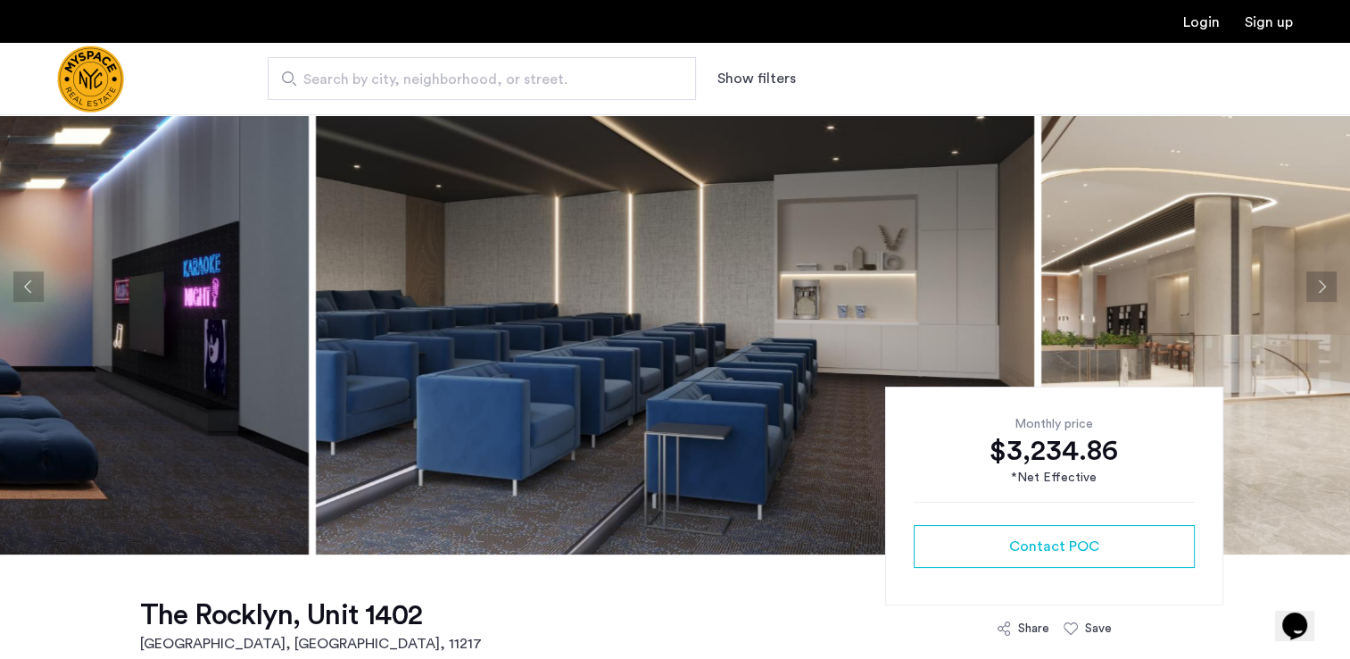
click at [1321, 279] on button "Next apartment" at bounding box center [1321, 286] width 30 height 30
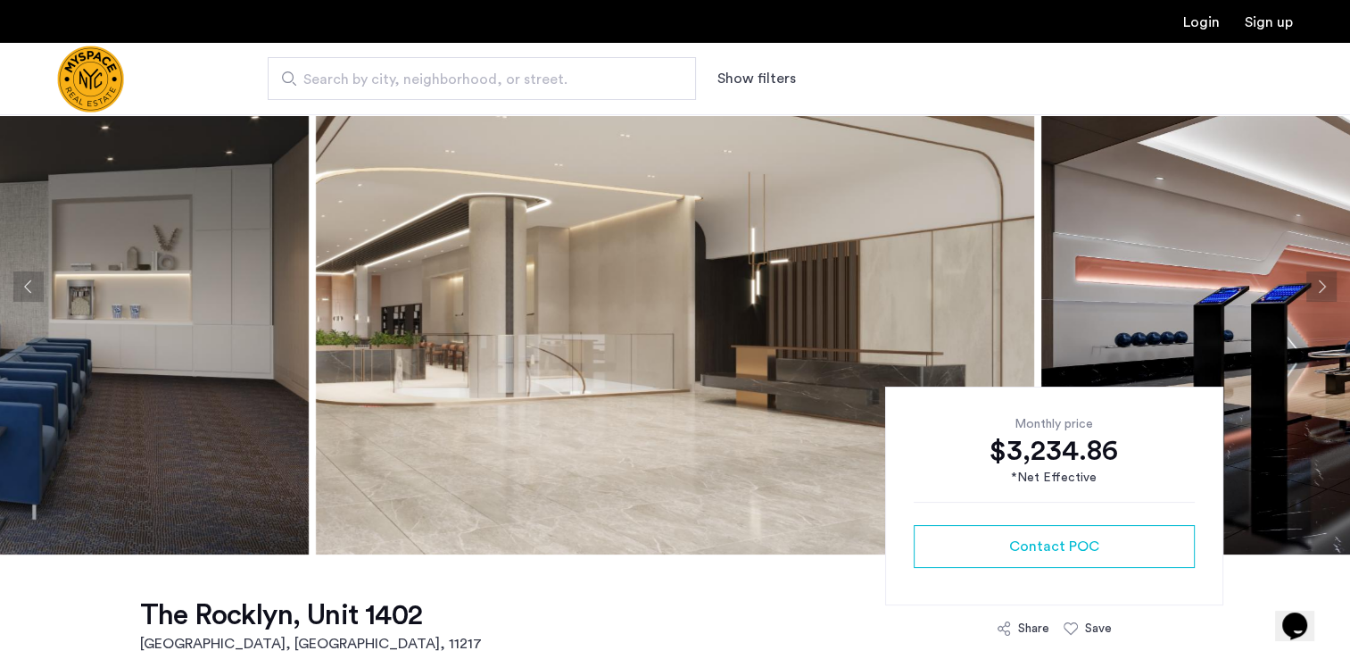
click at [1321, 279] on button "Next apartment" at bounding box center [1321, 286] width 30 height 30
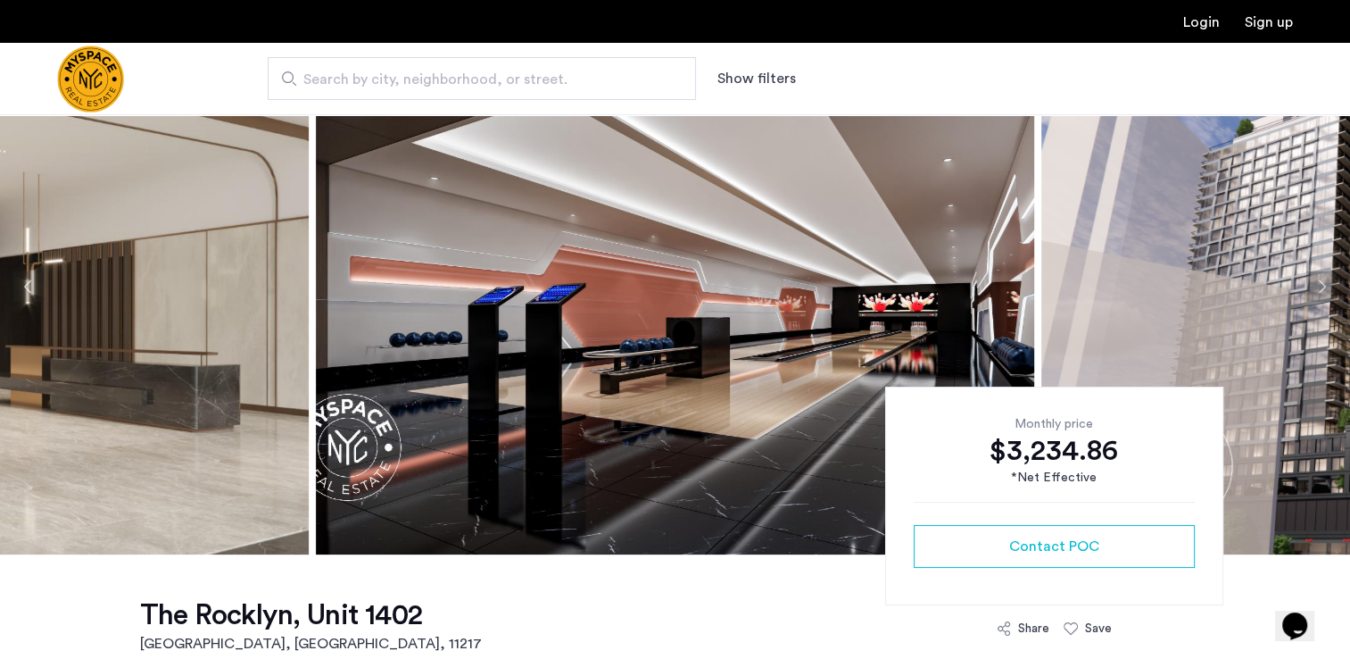
click at [1321, 279] on button "Next apartment" at bounding box center [1321, 286] width 30 height 30
